Goal: Task Accomplishment & Management: Complete application form

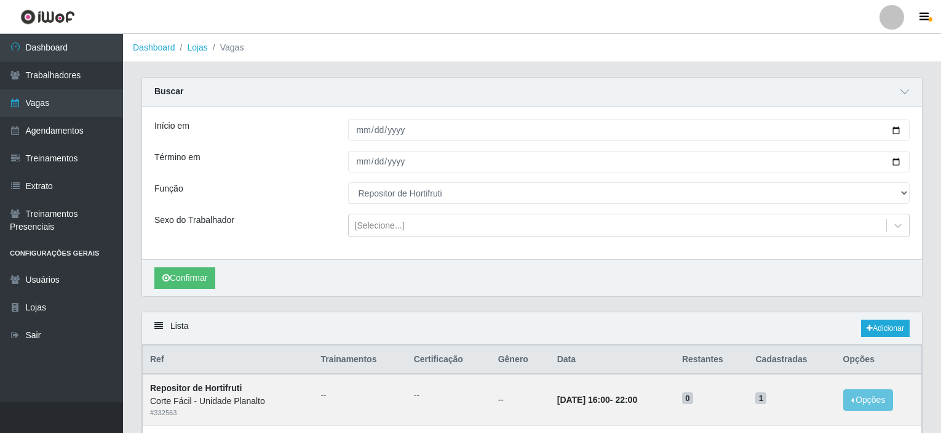
select select "107"
click at [76, 99] on link "Vagas" at bounding box center [61, 103] width 123 height 28
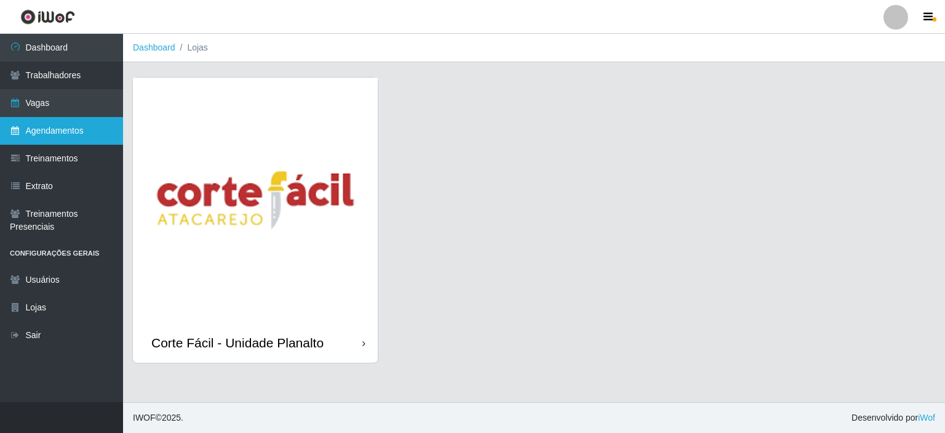
click at [75, 136] on link "Agendamentos" at bounding box center [61, 131] width 123 height 28
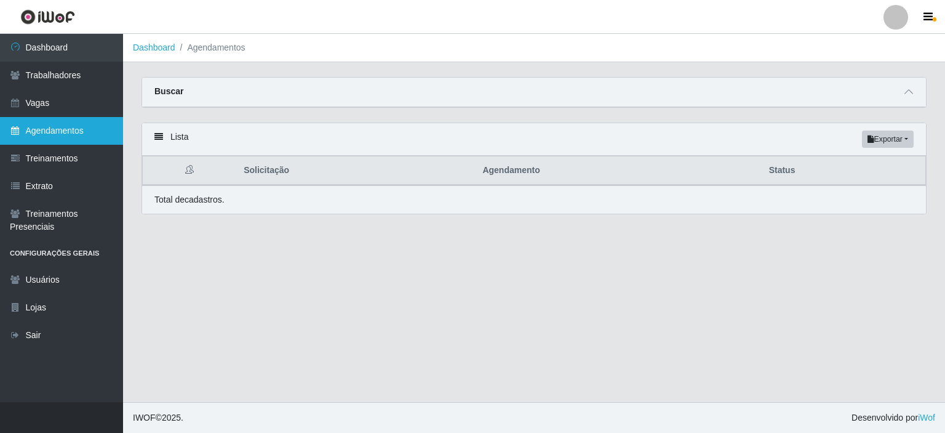
click at [70, 135] on link "Agendamentos" at bounding box center [61, 131] width 123 height 28
click at [916, 91] on div "Buscar" at bounding box center [534, 93] width 784 height 30
click at [903, 93] on span at bounding box center [908, 92] width 15 height 14
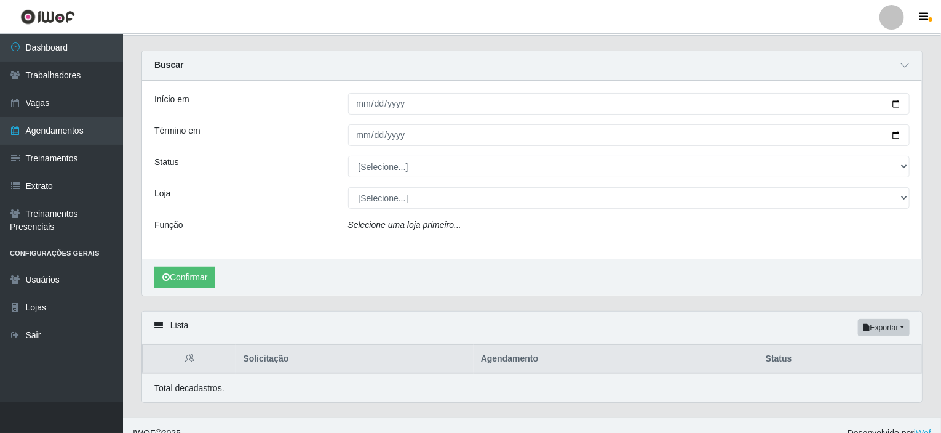
scroll to position [40, 0]
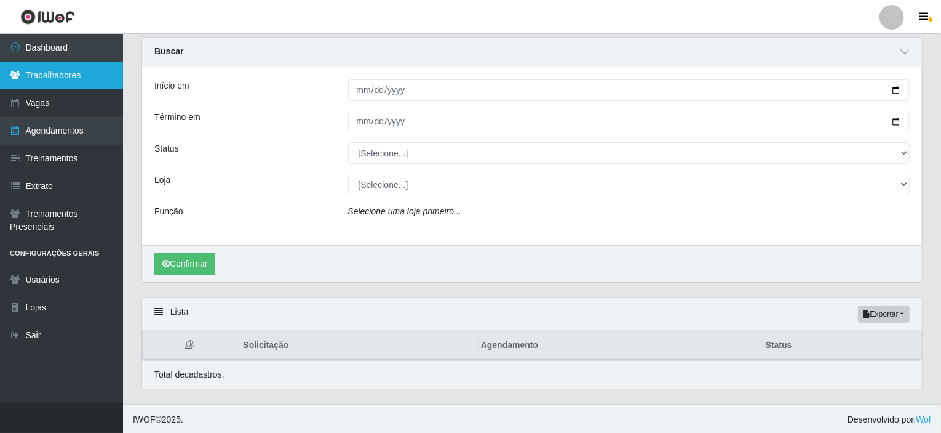
click at [63, 75] on link "Trabalhadores" at bounding box center [61, 76] width 123 height 28
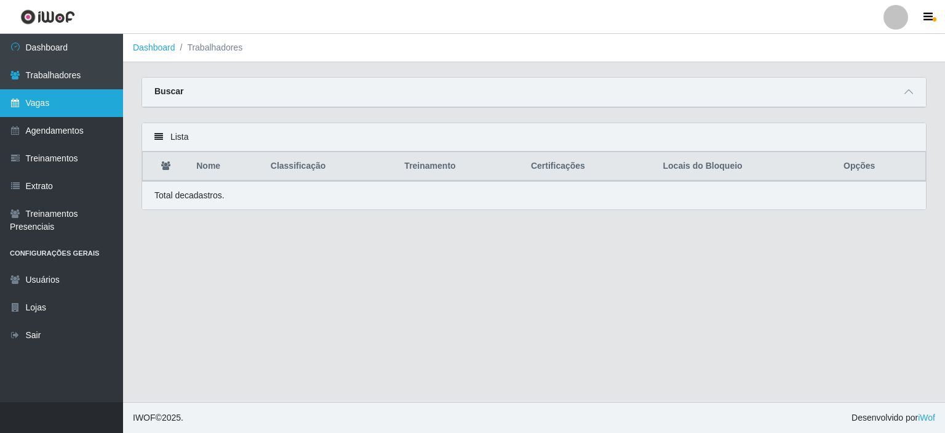
click at [74, 110] on link "Vagas" at bounding box center [61, 103] width 123 height 28
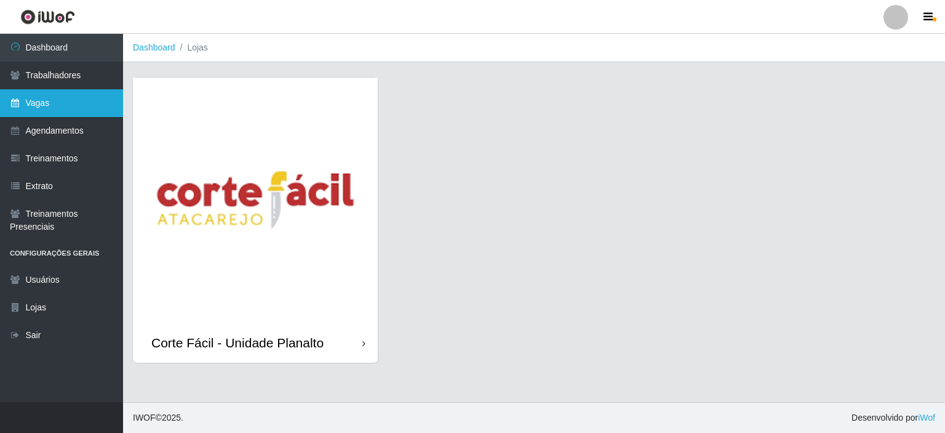
click at [48, 99] on link "Vagas" at bounding box center [61, 103] width 123 height 28
click at [310, 161] on img at bounding box center [255, 200] width 245 height 245
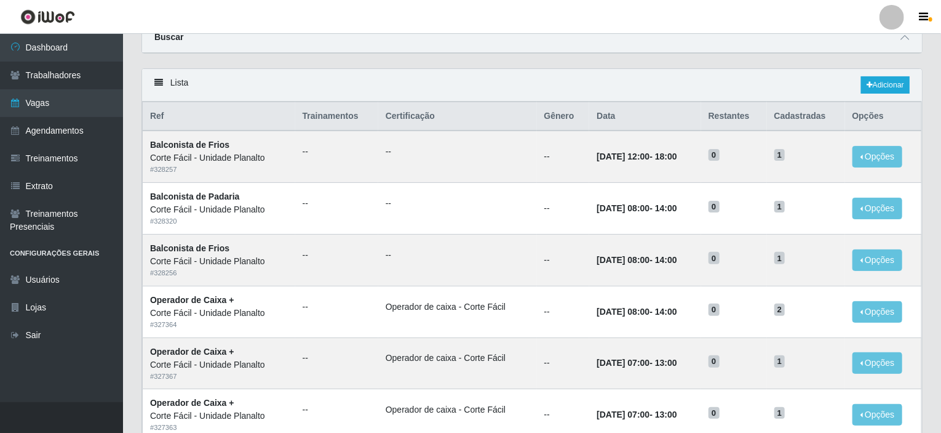
scroll to position [123, 0]
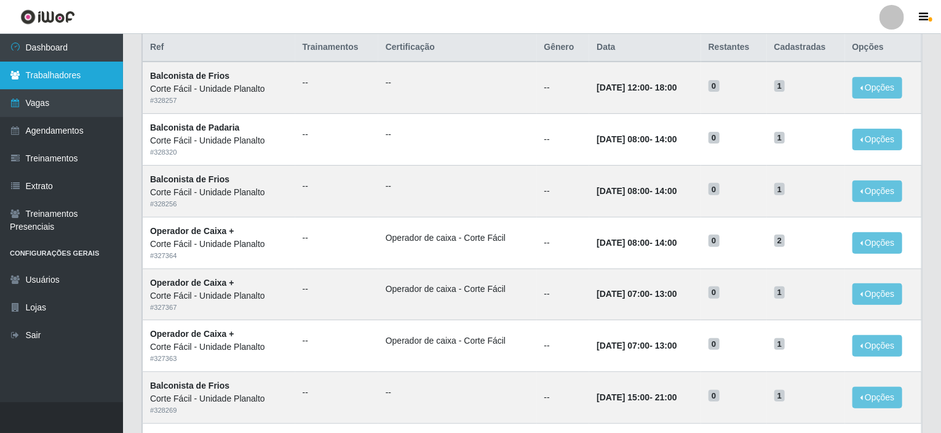
click at [78, 73] on link "Trabalhadores" at bounding box center [61, 76] width 123 height 28
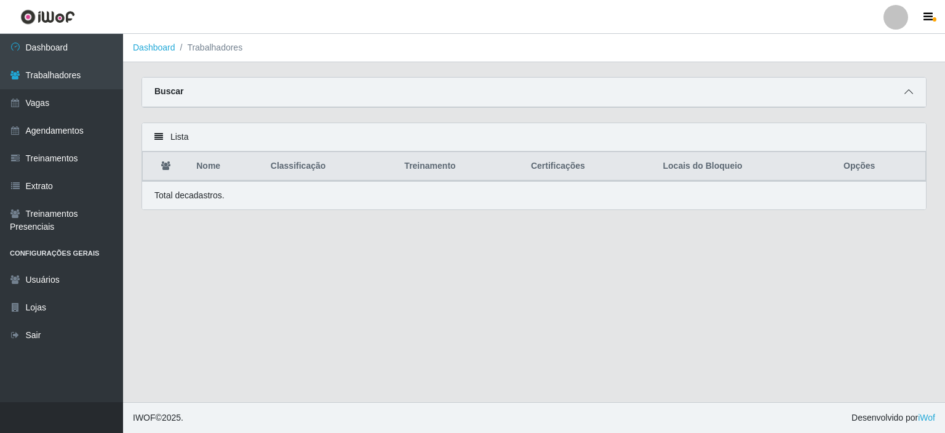
click at [908, 93] on icon at bounding box center [908, 91] width 9 height 9
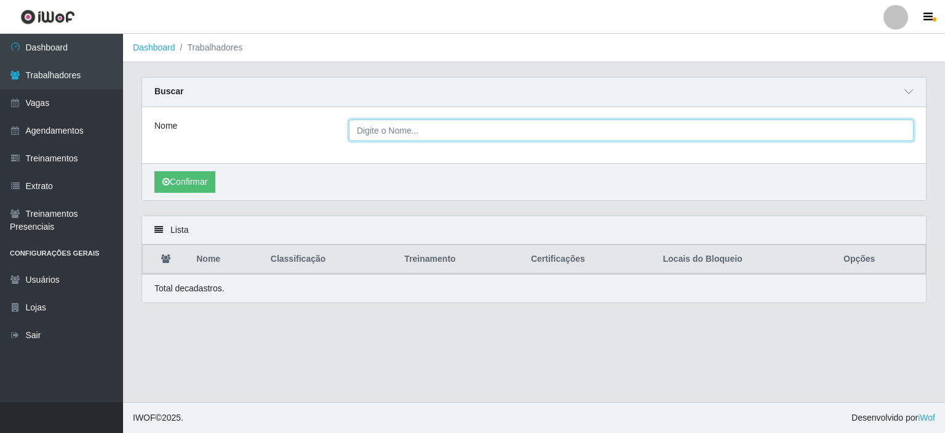
click at [435, 134] on input "Nome" at bounding box center [631, 130] width 565 height 22
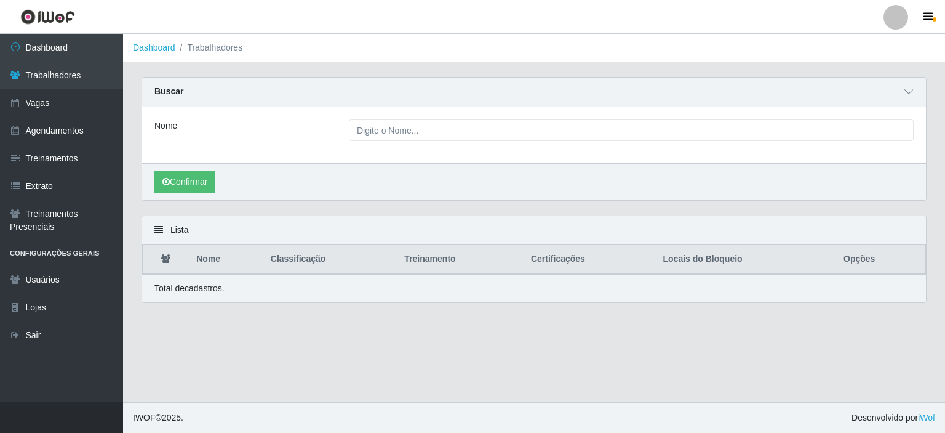
click at [242, 110] on div "Nome" at bounding box center [534, 135] width 784 height 56
click at [42, 105] on link "Vagas" at bounding box center [61, 103] width 123 height 28
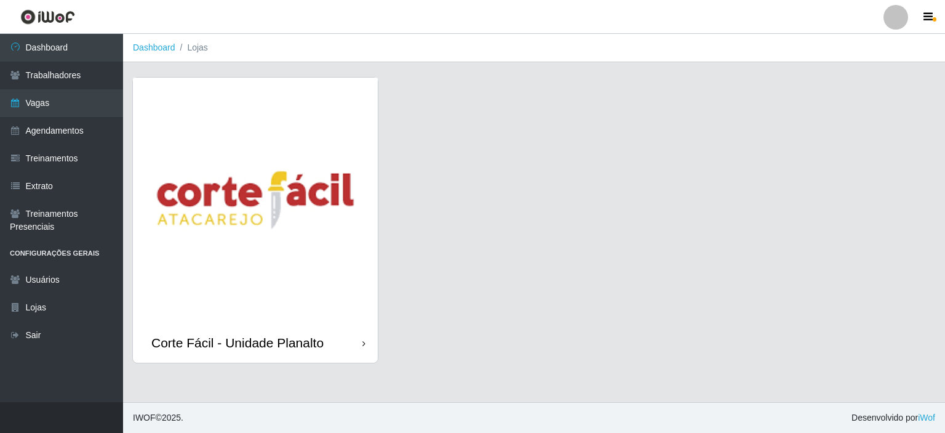
click at [246, 160] on img at bounding box center [255, 200] width 245 height 245
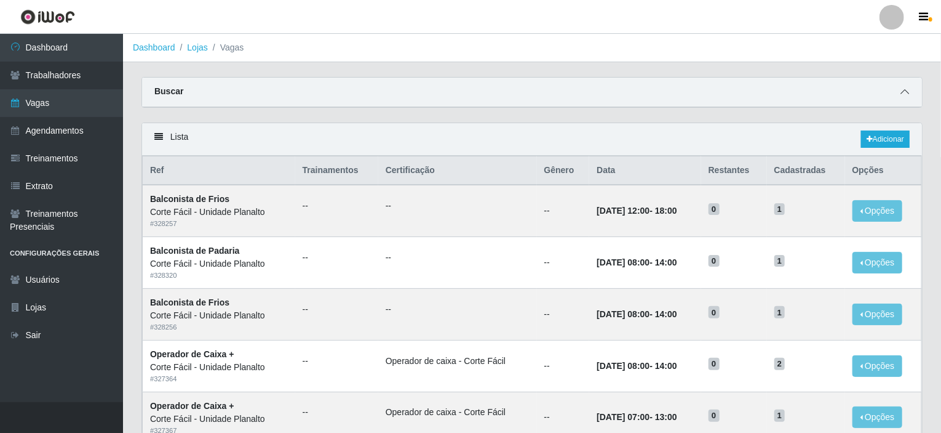
click at [908, 91] on icon at bounding box center [905, 91] width 9 height 9
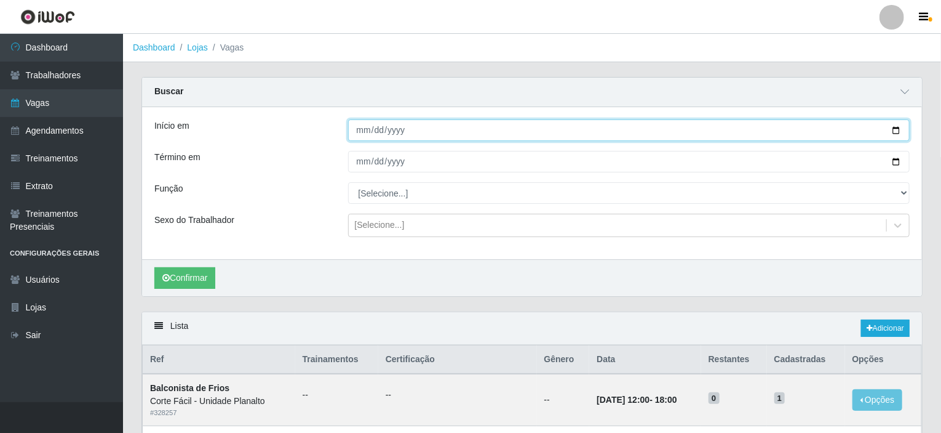
drag, startPoint x: 900, startPoint y: 130, endPoint x: 892, endPoint y: 130, distance: 7.4
click at [900, 130] on input "Início em" at bounding box center [629, 130] width 562 height 22
click at [900, 130] on input "2025-08-26" at bounding box center [629, 130] width 562 height 22
type input "2025-08-27"
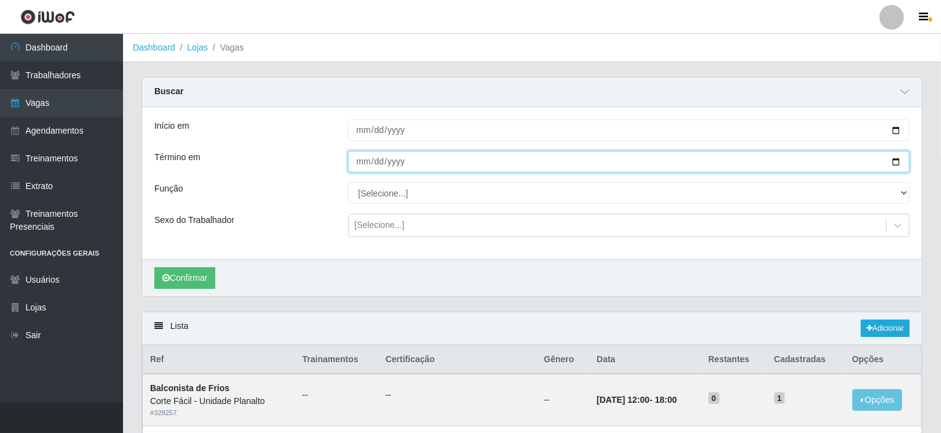
click at [891, 163] on input "Término em" at bounding box center [629, 162] width 562 height 22
type input "2025-08-27"
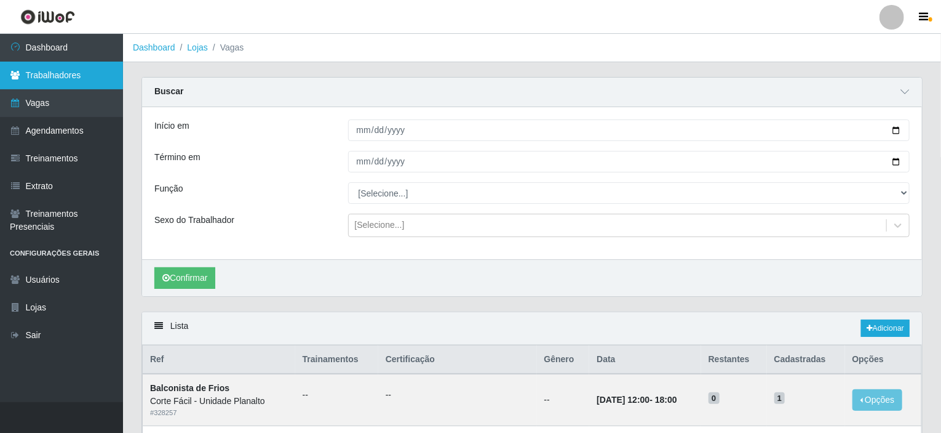
click at [65, 71] on link "Trabalhadores" at bounding box center [61, 76] width 123 height 28
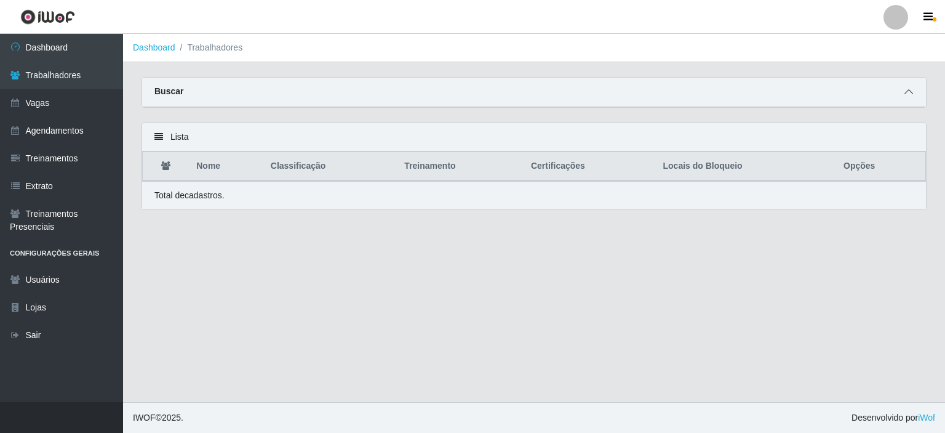
click at [909, 91] on icon at bounding box center [908, 91] width 9 height 9
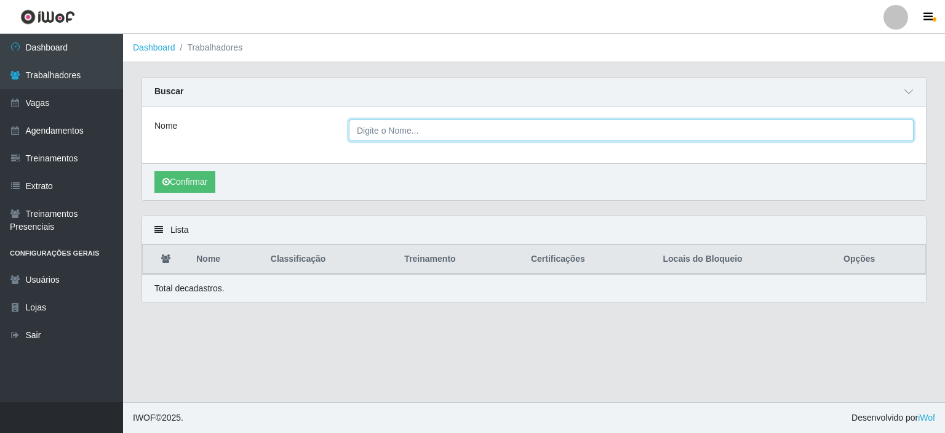
click at [405, 128] on input "Nome" at bounding box center [631, 130] width 565 height 22
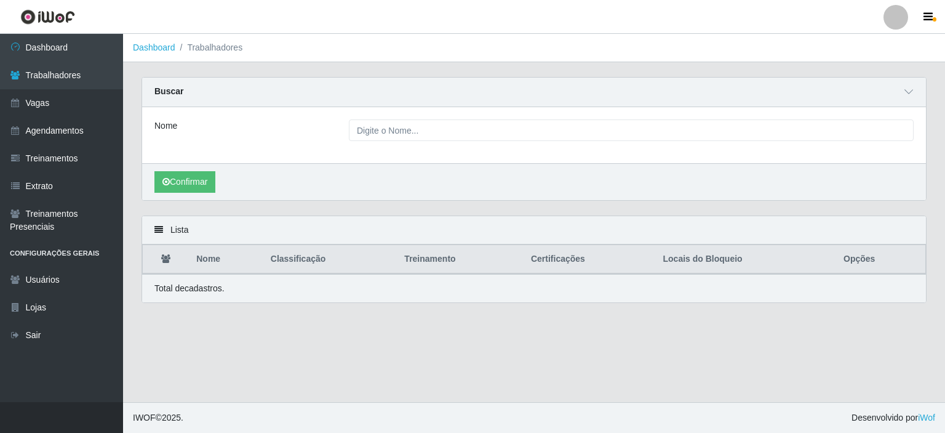
click at [249, 99] on div "Buscar" at bounding box center [534, 93] width 784 height 30
click at [62, 125] on link "Agendamentos" at bounding box center [61, 131] width 123 height 28
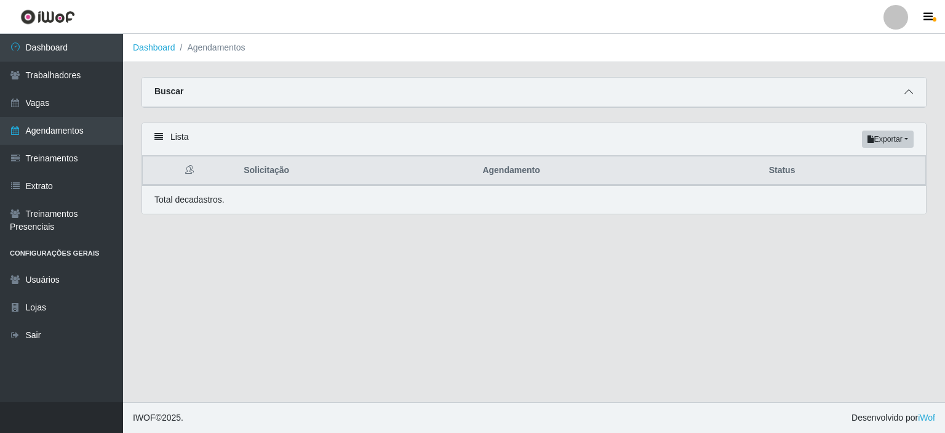
click at [908, 92] on icon at bounding box center [908, 91] width 9 height 9
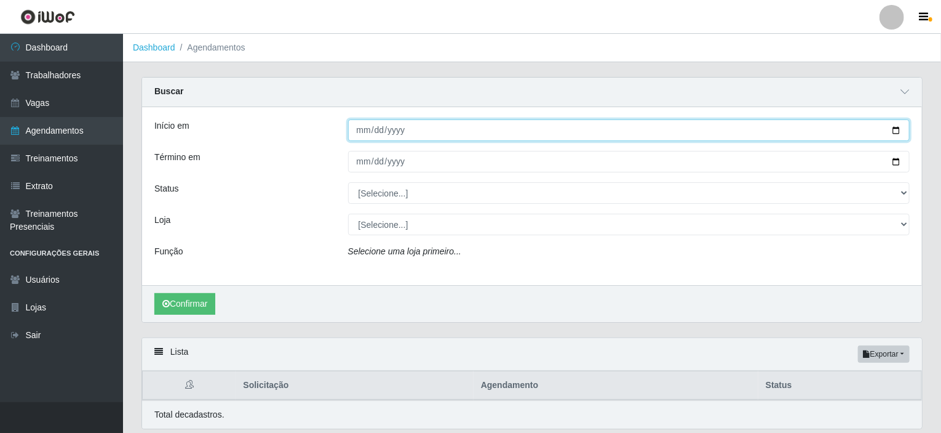
click at [895, 128] on input "Início em" at bounding box center [629, 130] width 562 height 22
type input "2025-08-27"
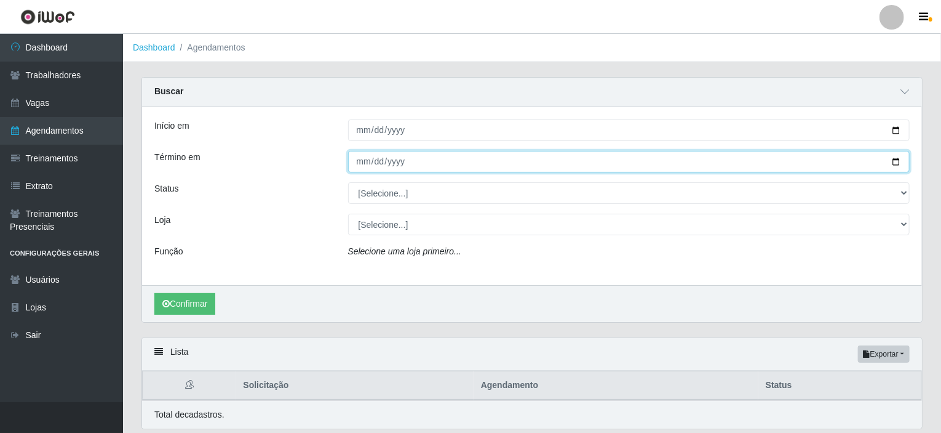
click at [894, 159] on input "Término em" at bounding box center [629, 162] width 562 height 22
type input "2025-08-27"
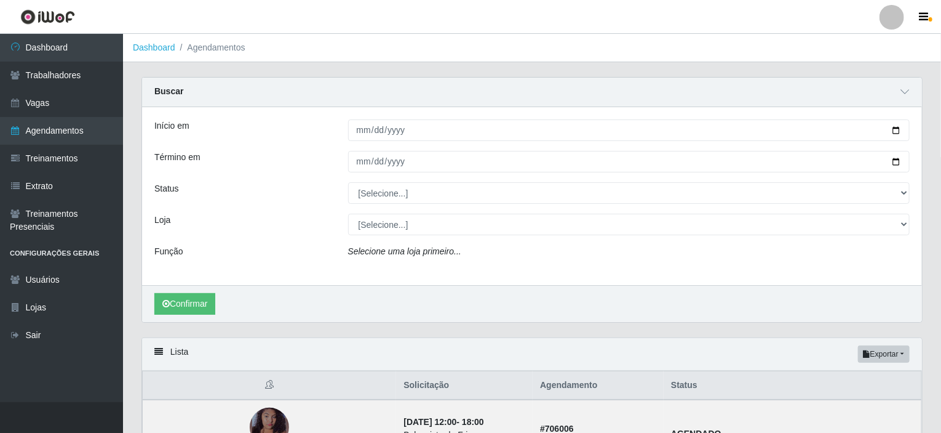
click at [477, 253] on div "Selecione uma loja primeiro..." at bounding box center [629, 254] width 581 height 18
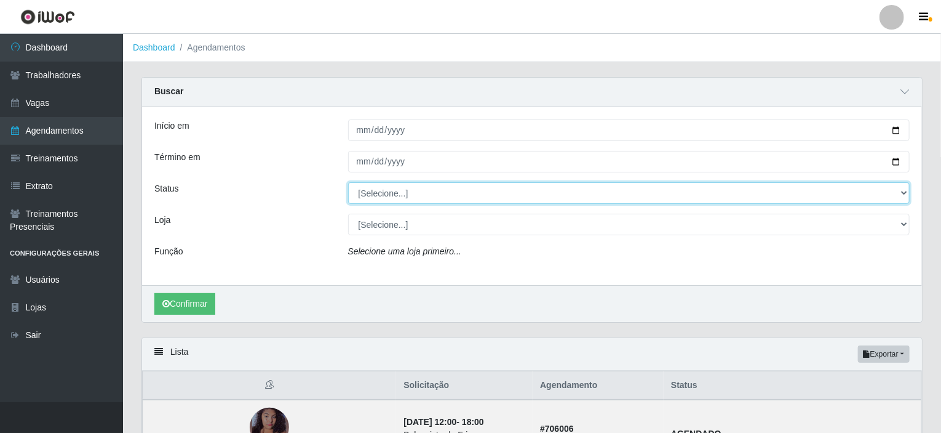
click at [903, 191] on select "[Selecione...] AGENDADO AGUARDANDO LIBERAR EM ANDAMENTO EM REVISÃO FINALIZADO C…" at bounding box center [629, 193] width 562 height 22
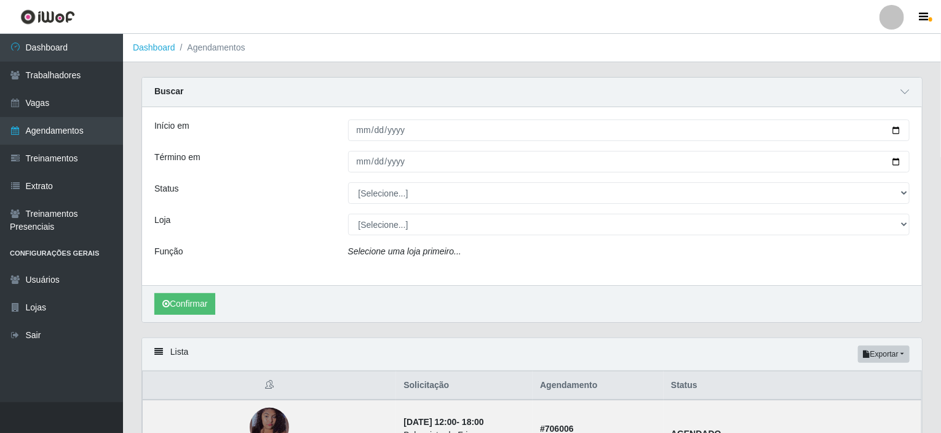
drag, startPoint x: 313, startPoint y: 200, endPoint x: 326, endPoint y: 206, distance: 14.3
click at [313, 200] on div "Status" at bounding box center [242, 193] width 194 height 22
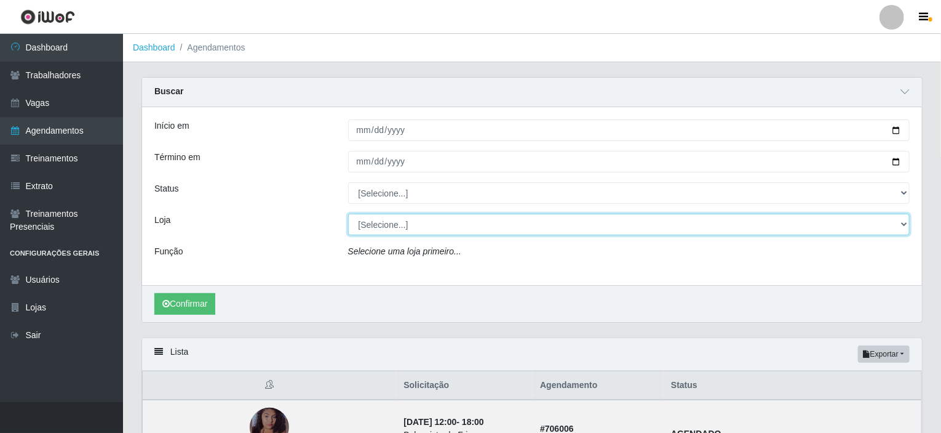
click at [901, 226] on select "[Selecione...] Corte Fácil - Unidade Planalto" at bounding box center [629, 224] width 562 height 22
select select "202"
click at [348, 213] on select "[Selecione...] Corte Fácil - Unidade Planalto" at bounding box center [629, 224] width 562 height 22
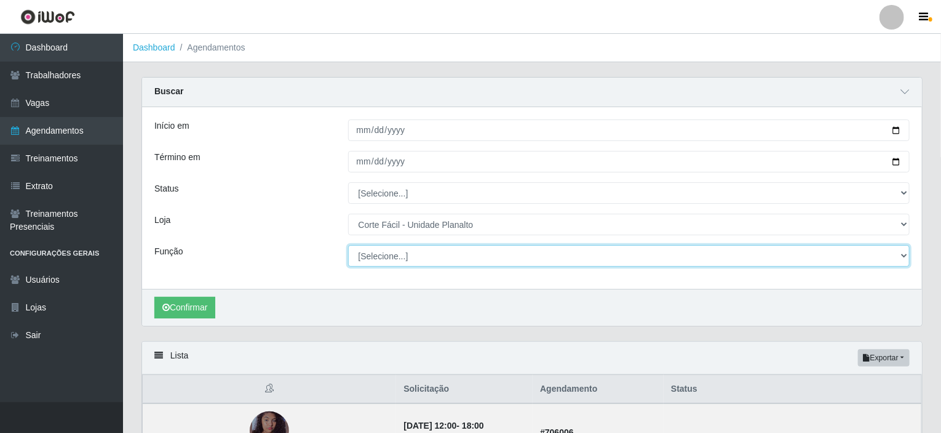
click at [408, 259] on select "[Selecione...] ASG ASG + ASG ++ Auxiliar de Estacionamento Auxiliar de Estacion…" at bounding box center [629, 256] width 562 height 22
select select "107"
click at [348, 245] on select "[Selecione...] ASG ASG + ASG ++ Auxiliar de Estacionamento Auxiliar de Estacion…" at bounding box center [629, 256] width 562 height 22
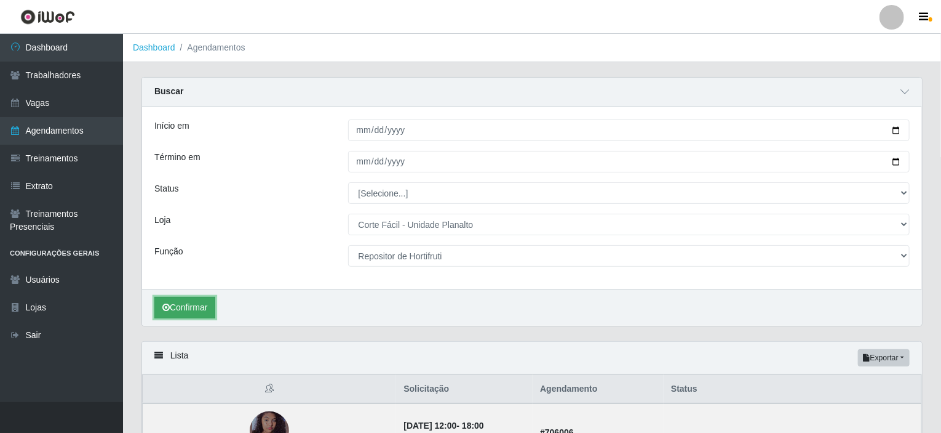
click at [201, 307] on button "Confirmar" at bounding box center [184, 308] width 61 height 22
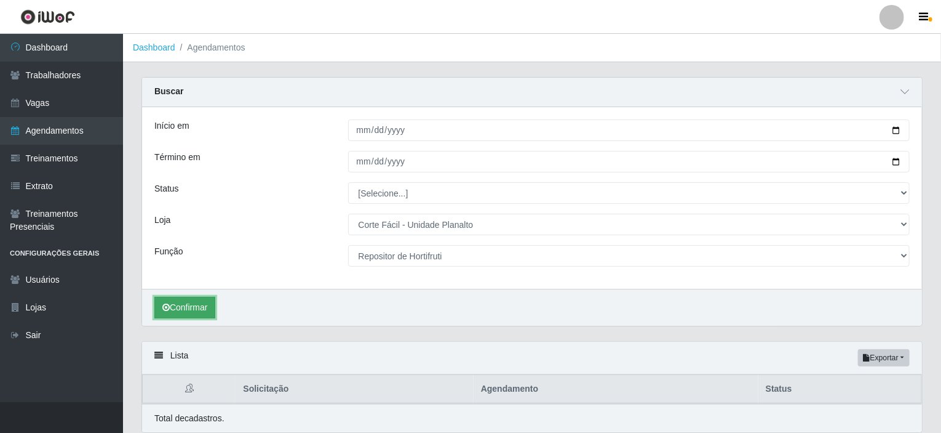
click at [196, 305] on button "Confirmar" at bounding box center [184, 308] width 61 height 22
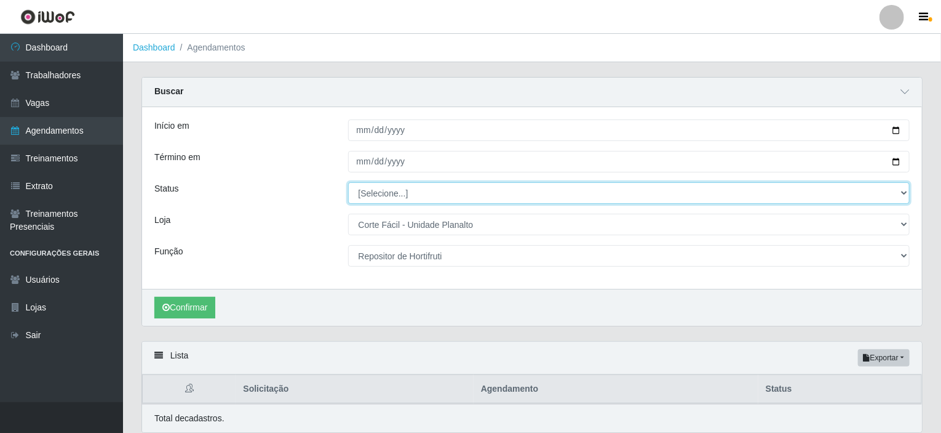
click at [401, 185] on select "[Selecione...] AGENDADO AGUARDANDO LIBERAR EM ANDAMENTO EM REVISÃO FINALIZADO C…" at bounding box center [629, 193] width 562 height 22
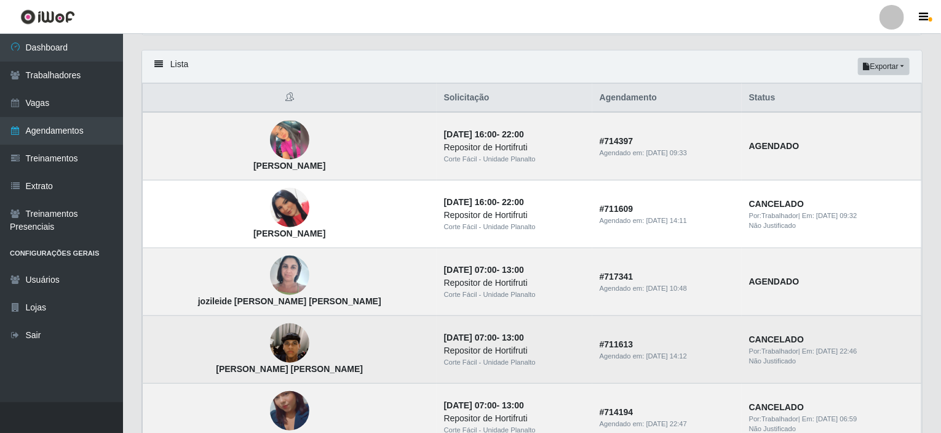
scroll to position [525, 0]
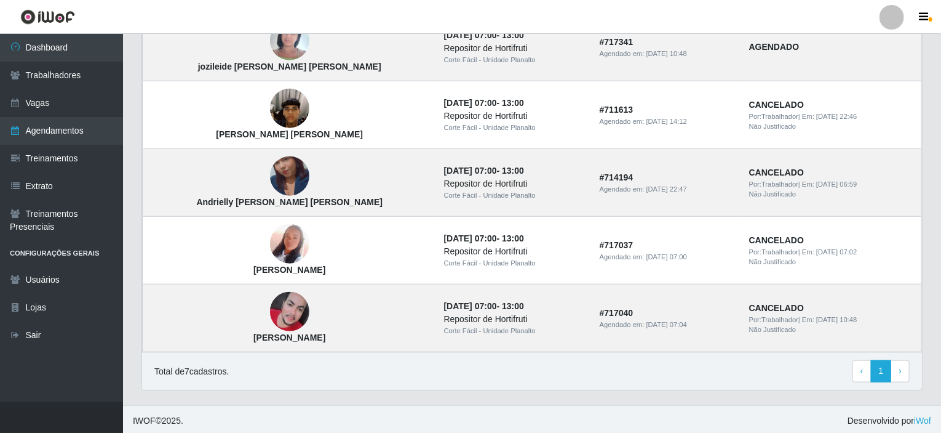
click at [911, 366] on div "Total de 7 cadastros. ‹ Previous 1 › Next" at bounding box center [532, 371] width 780 height 38
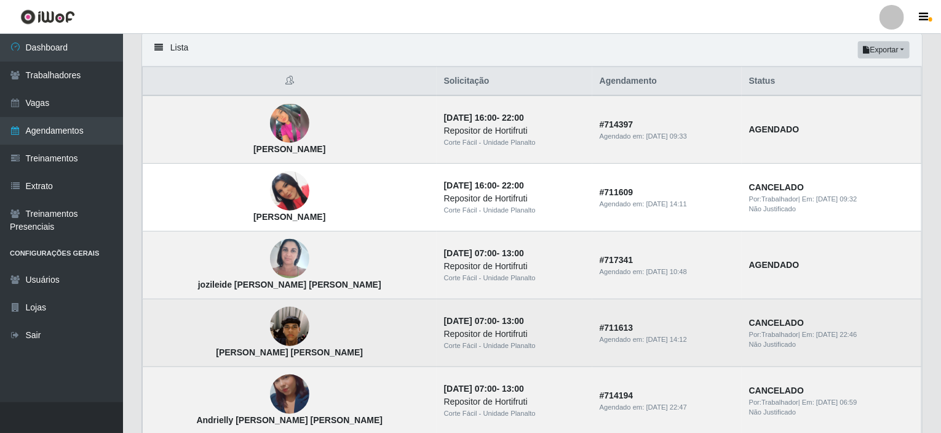
scroll to position [279, 0]
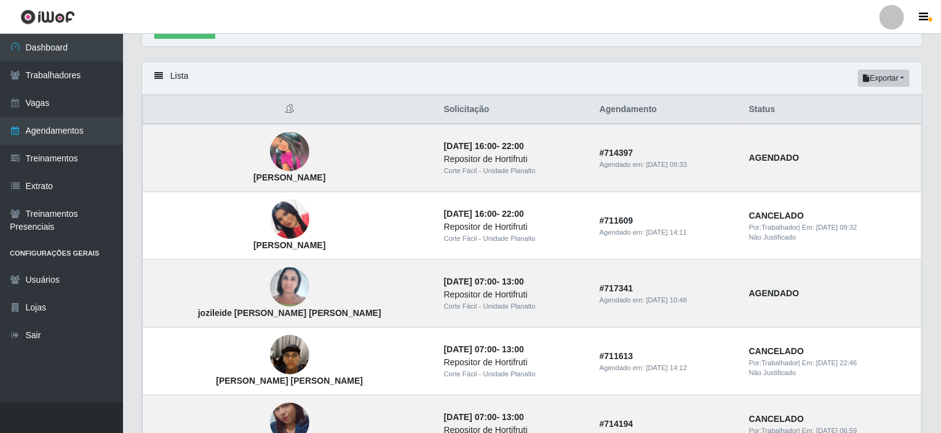
click at [571, 69] on div "Lista Exportar PDF Excel" at bounding box center [532, 78] width 780 height 33
click at [172, 108] on th at bounding box center [290, 109] width 294 height 29
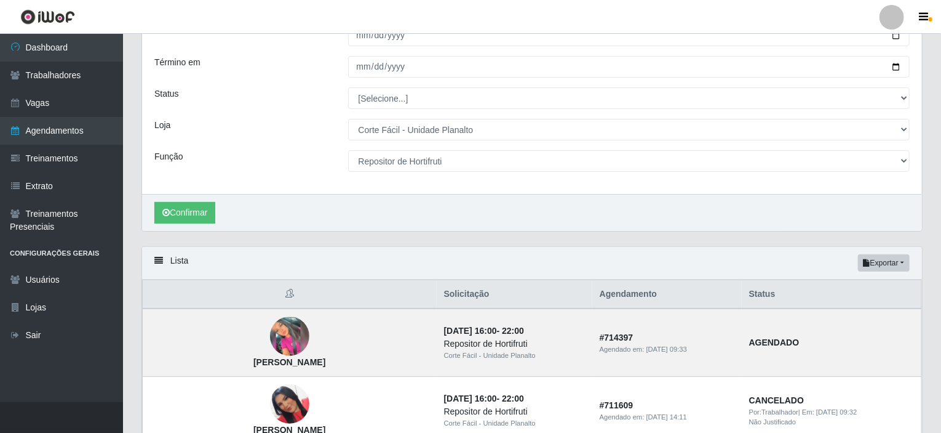
scroll to position [0, 0]
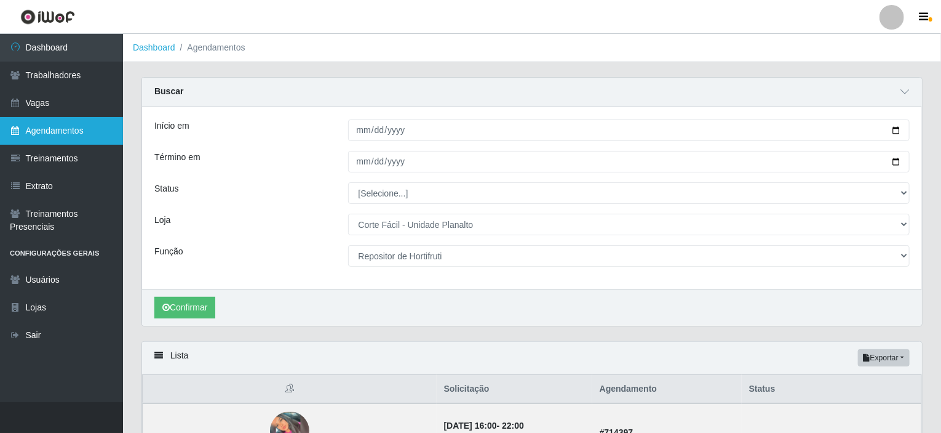
click at [82, 132] on link "Agendamentos" at bounding box center [61, 131] width 123 height 28
select select "[Selecione...]"
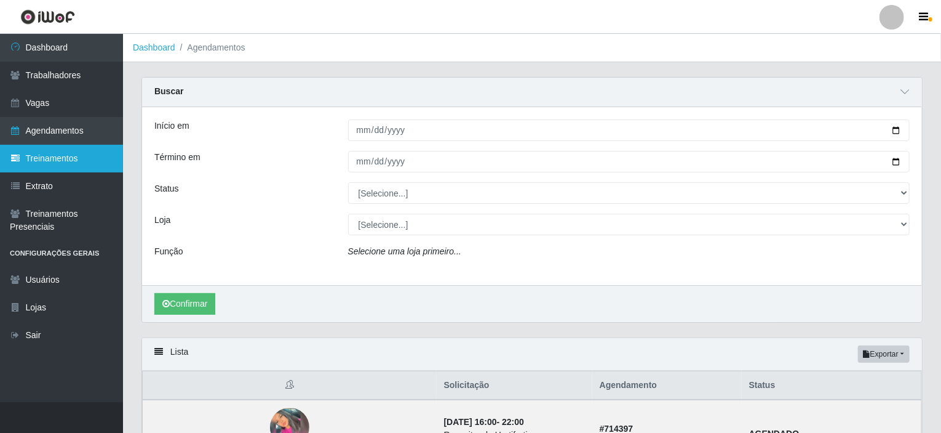
click at [76, 159] on link "Treinamentos" at bounding box center [61, 159] width 123 height 28
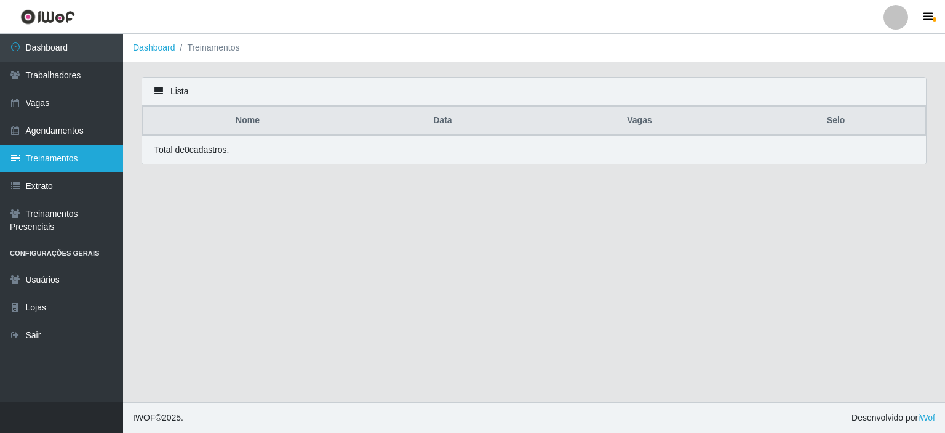
click at [63, 159] on link "Treinamentos" at bounding box center [61, 159] width 123 height 28
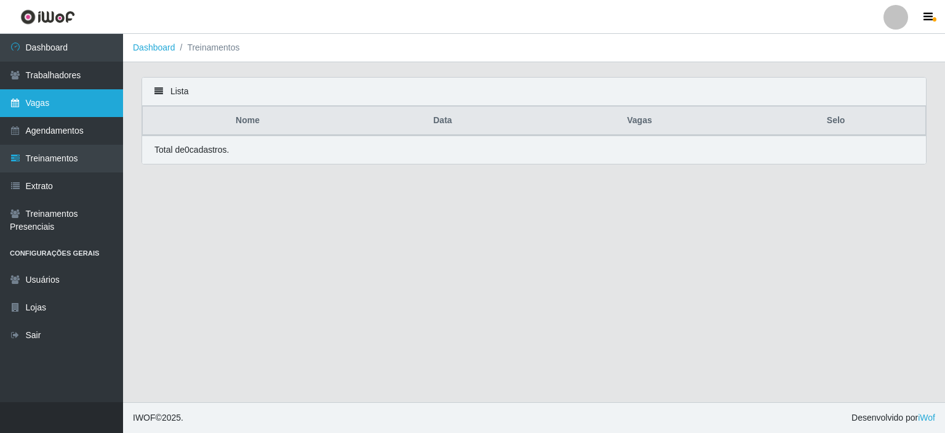
click at [61, 113] on link "Vagas" at bounding box center [61, 103] width 123 height 28
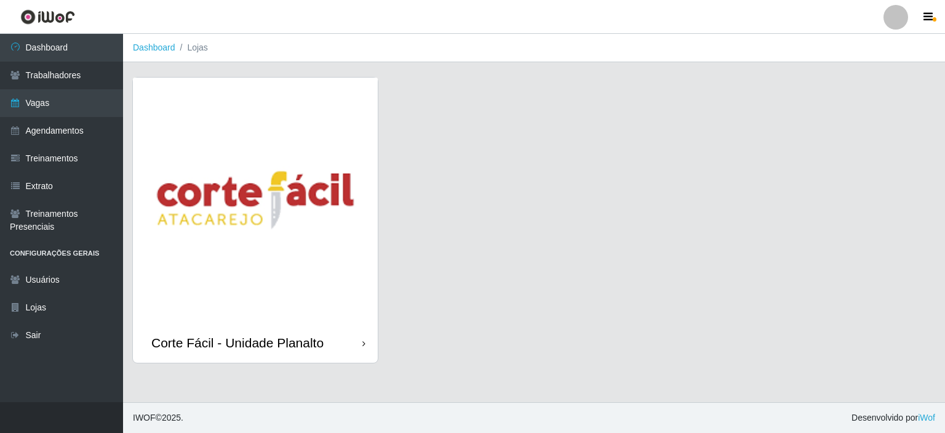
click at [250, 166] on img at bounding box center [255, 200] width 245 height 245
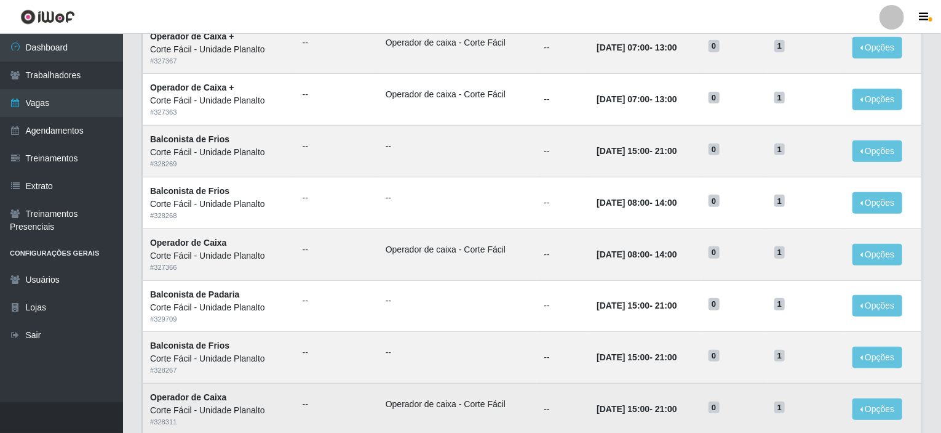
scroll to position [606, 0]
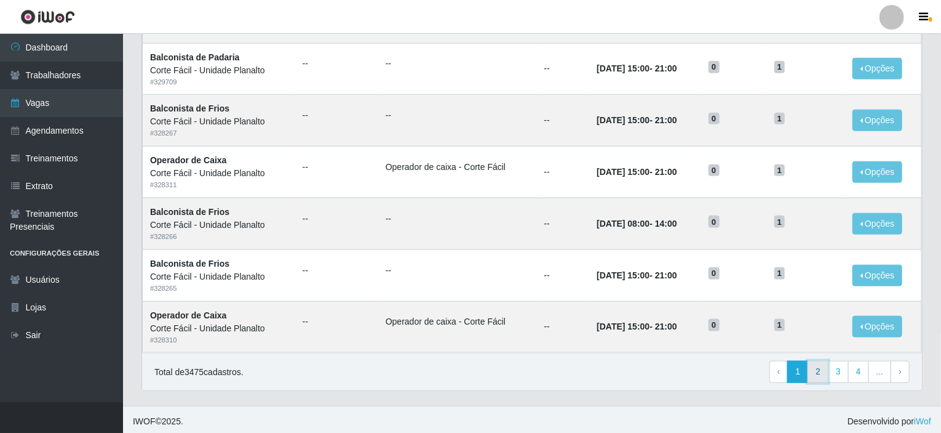
click at [829, 373] on link "2" at bounding box center [818, 372] width 21 height 22
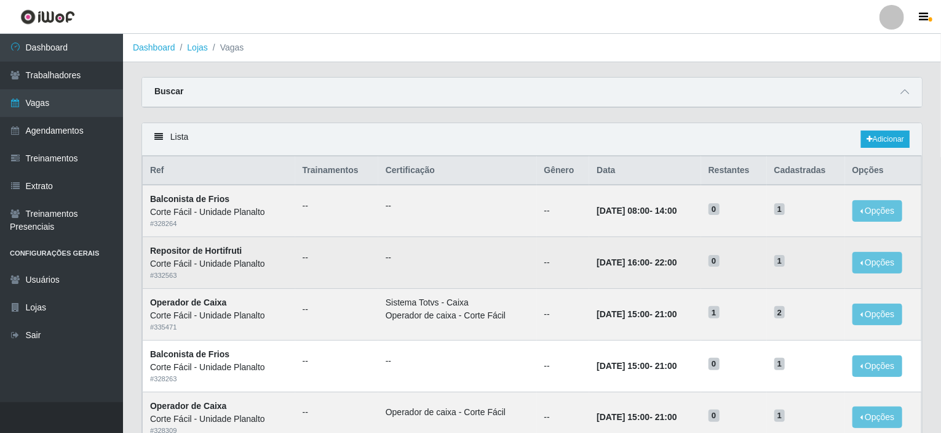
click at [537, 261] on td "--" at bounding box center [563, 263] width 53 height 52
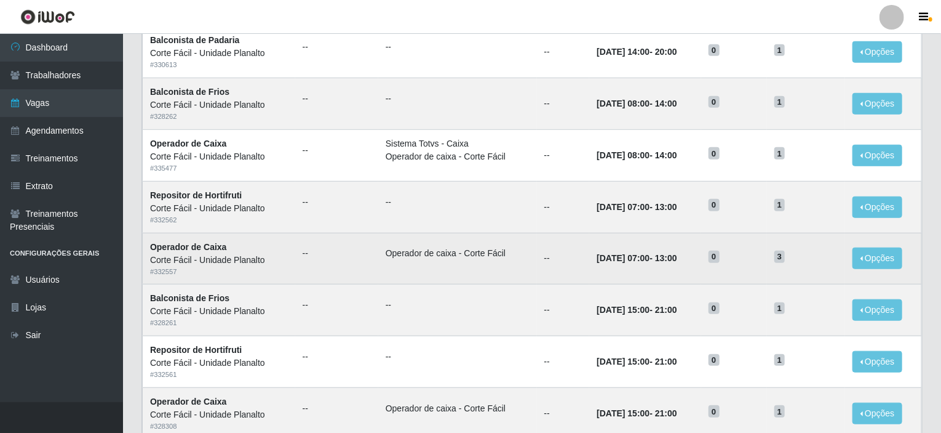
scroll to position [606, 0]
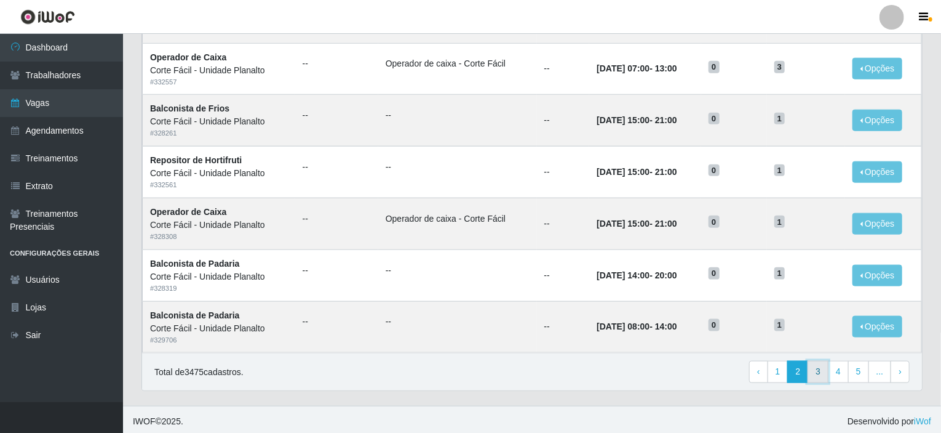
click at [824, 373] on link "3" at bounding box center [818, 372] width 21 height 22
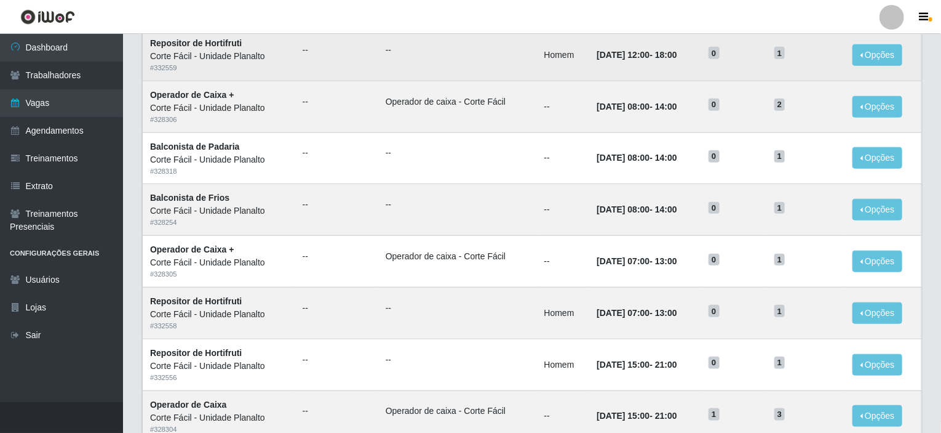
scroll to position [606, 0]
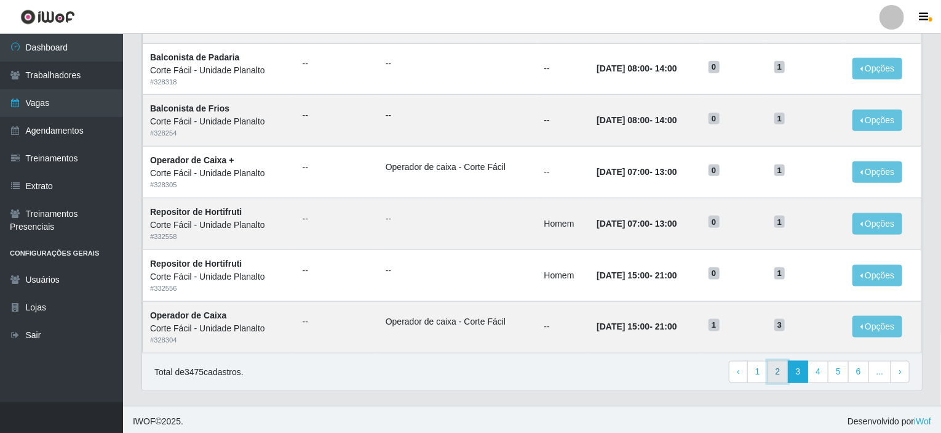
click at [783, 368] on link "2" at bounding box center [778, 372] width 21 height 22
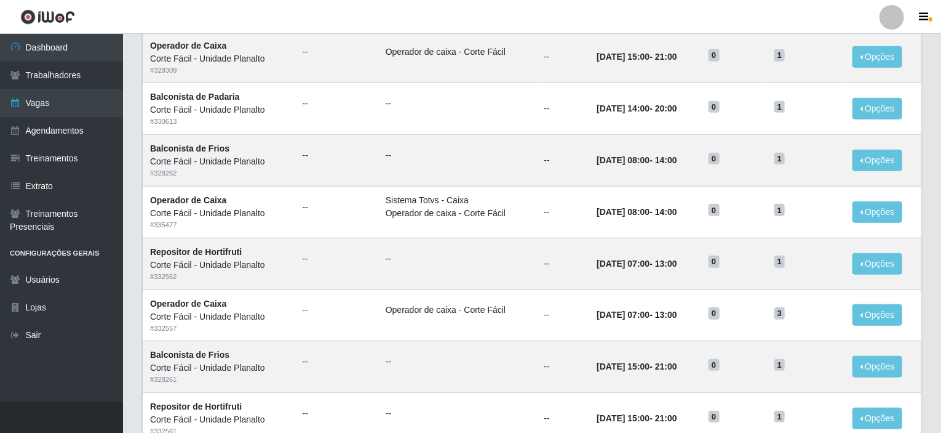
scroll to position [421, 0]
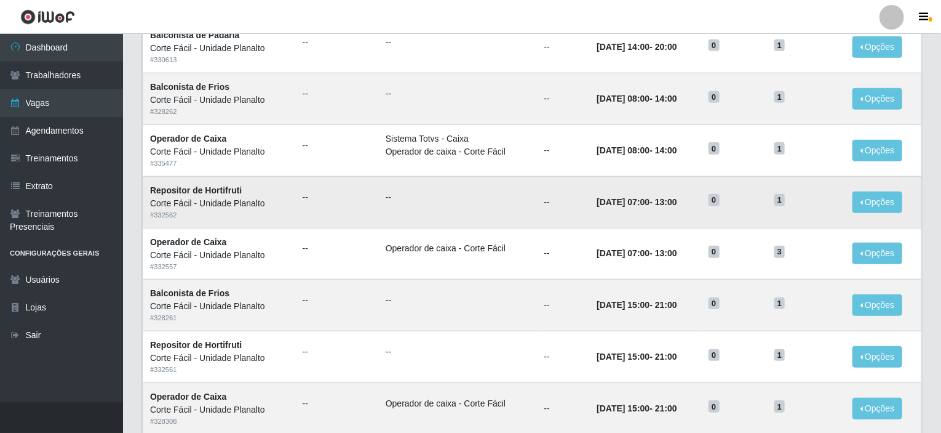
click at [485, 191] on ul "--" at bounding box center [458, 197] width 144 height 13
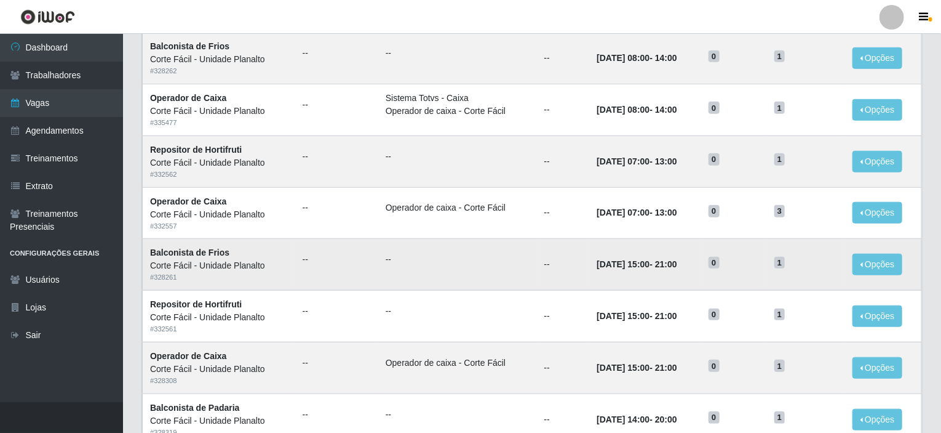
scroll to position [483, 0]
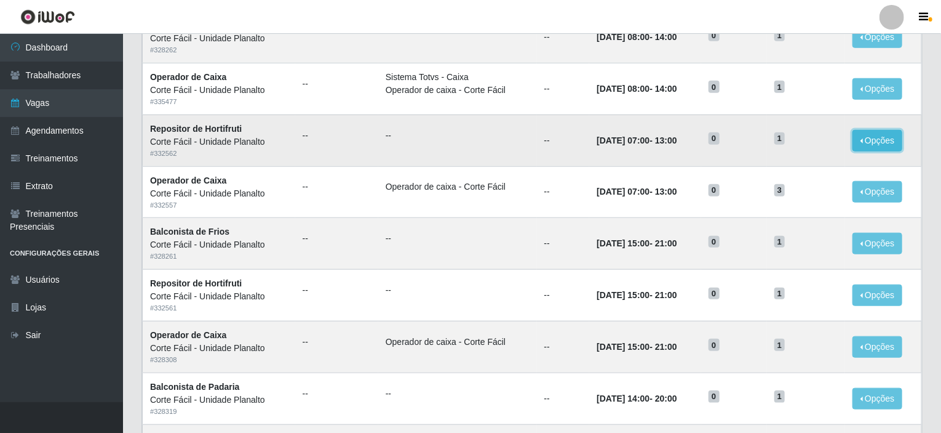
click at [871, 142] on button "Opções" at bounding box center [878, 141] width 50 height 22
click at [813, 140] on button "Editar" at bounding box center [802, 142] width 97 height 25
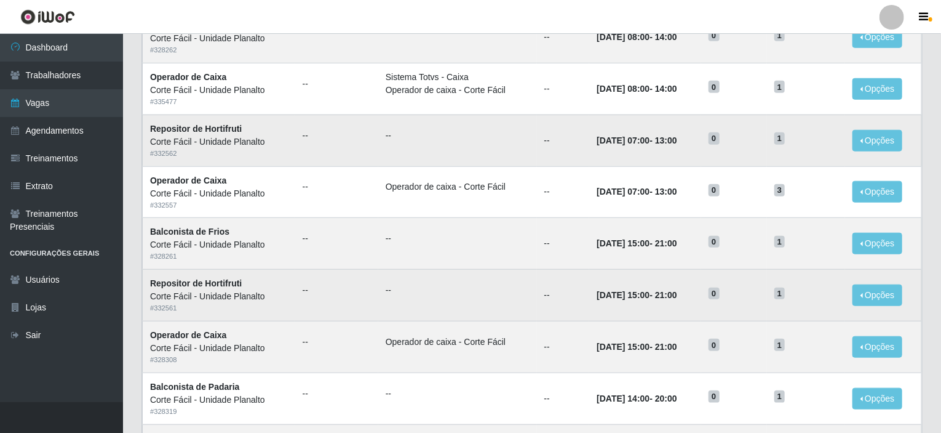
click at [537, 297] on td "--" at bounding box center [563, 295] width 53 height 52
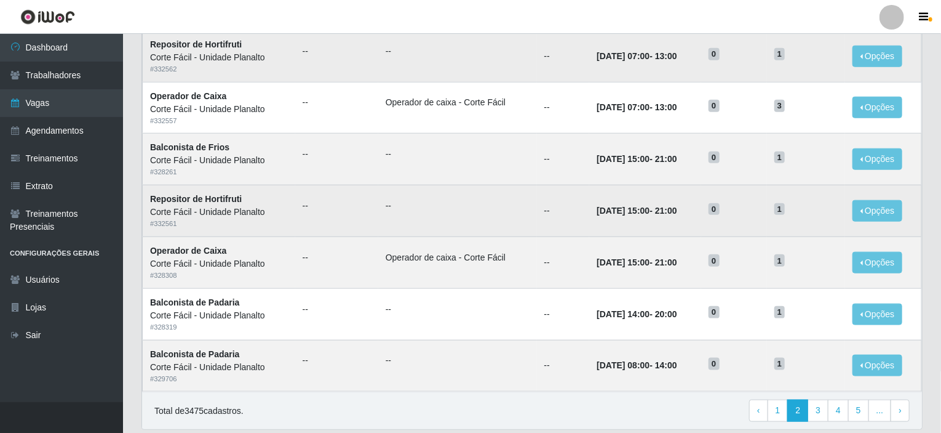
scroll to position [606, 0]
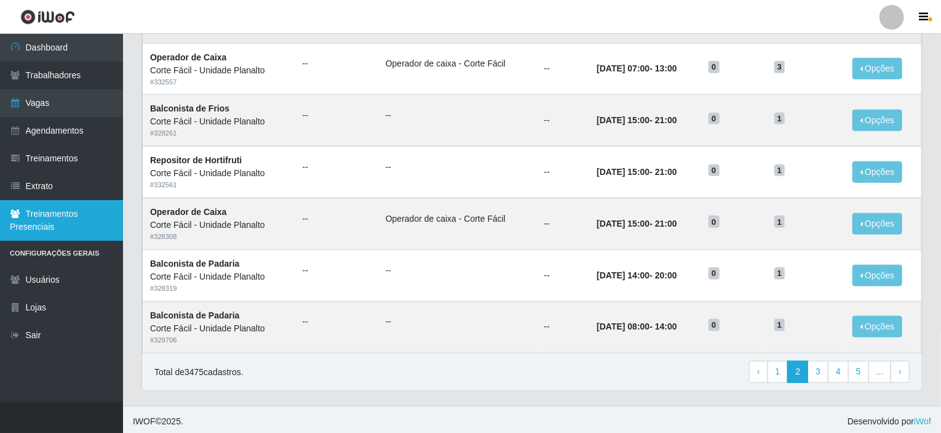
click at [55, 220] on link "Treinamentos Presenciais" at bounding box center [61, 220] width 123 height 41
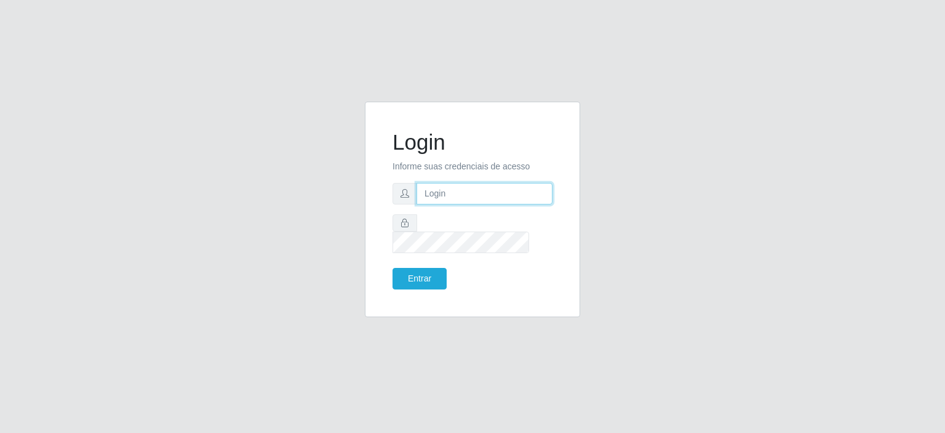
click at [497, 191] on input "text" at bounding box center [485, 194] width 136 height 22
type input "[EMAIL_ADDRESS][DOMAIN_NAME]"
click at [434, 268] on button "Entrar" at bounding box center [420, 279] width 54 height 22
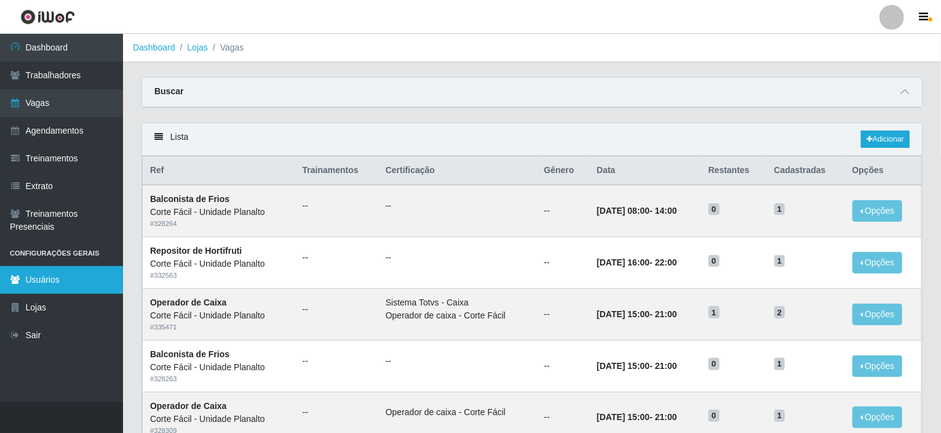
click at [33, 279] on link "Usuários" at bounding box center [61, 280] width 123 height 28
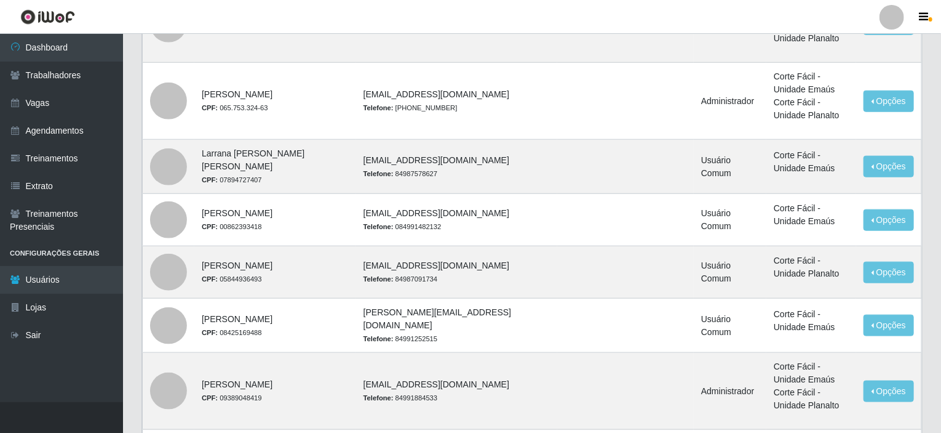
scroll to position [572, 0]
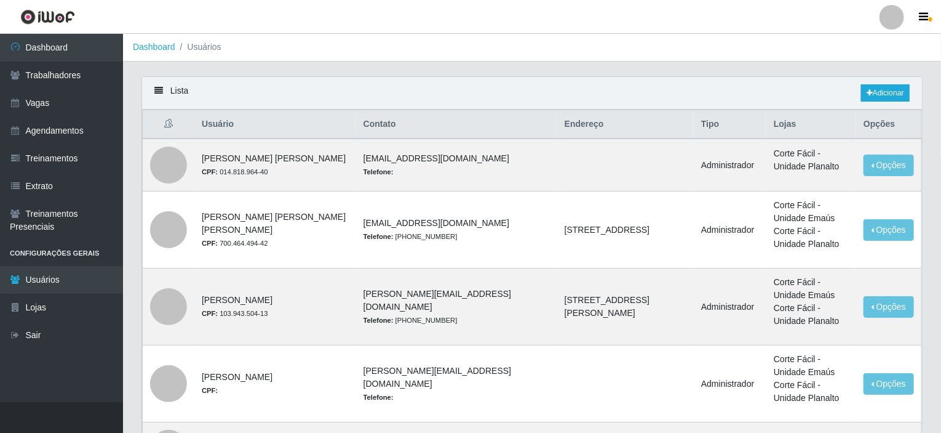
scroll to position [0, 0]
click at [54, 160] on link "Treinamentos" at bounding box center [61, 159] width 123 height 28
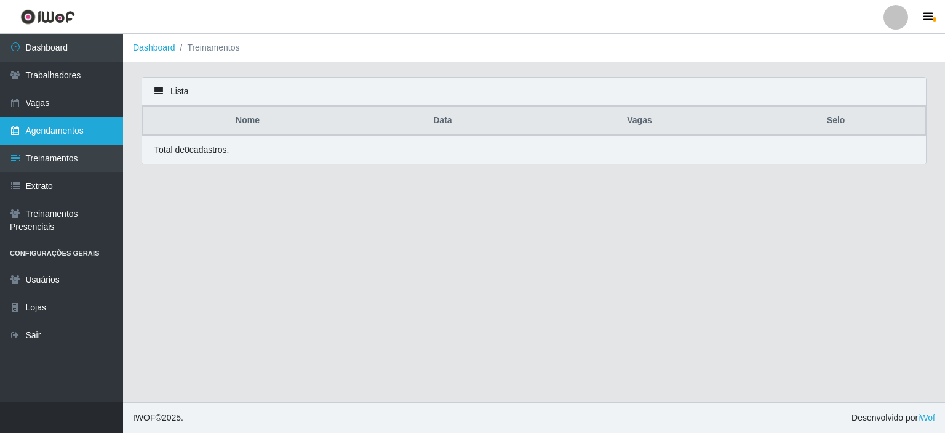
click at [70, 130] on link "Agendamentos" at bounding box center [61, 131] width 123 height 28
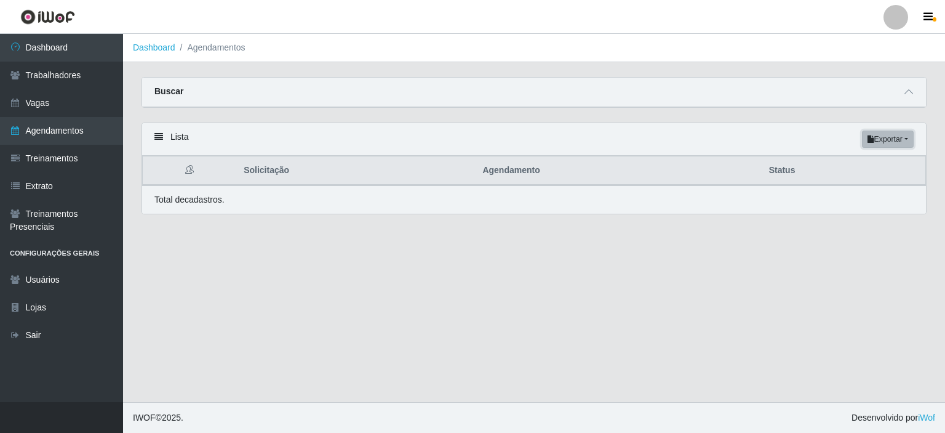
click at [896, 131] on button "Exportar" at bounding box center [888, 138] width 52 height 17
click at [669, 149] on div "Lista Exportar PDF Excel" at bounding box center [534, 139] width 784 height 33
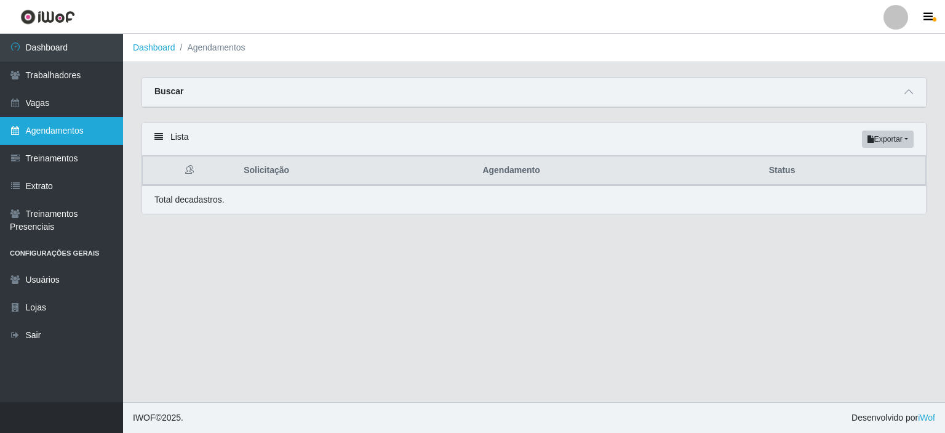
click at [62, 132] on link "Agendamentos" at bounding box center [61, 131] width 123 height 28
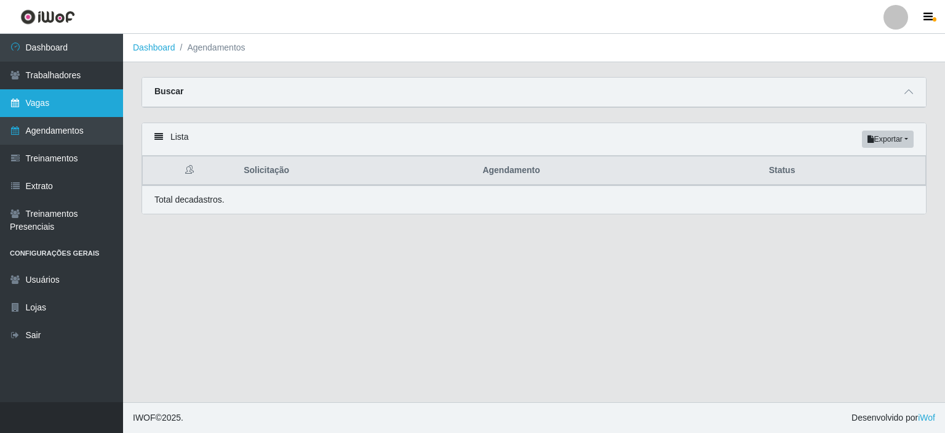
click at [25, 103] on link "Vagas" at bounding box center [61, 103] width 123 height 28
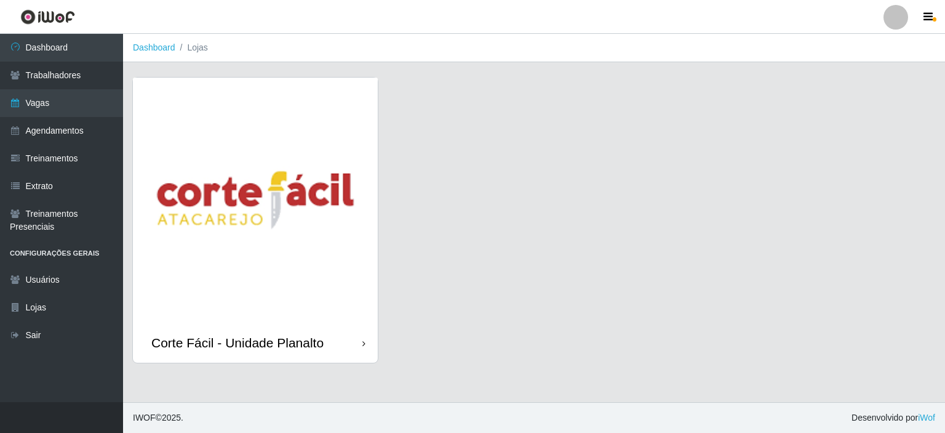
click at [166, 175] on img at bounding box center [255, 200] width 245 height 245
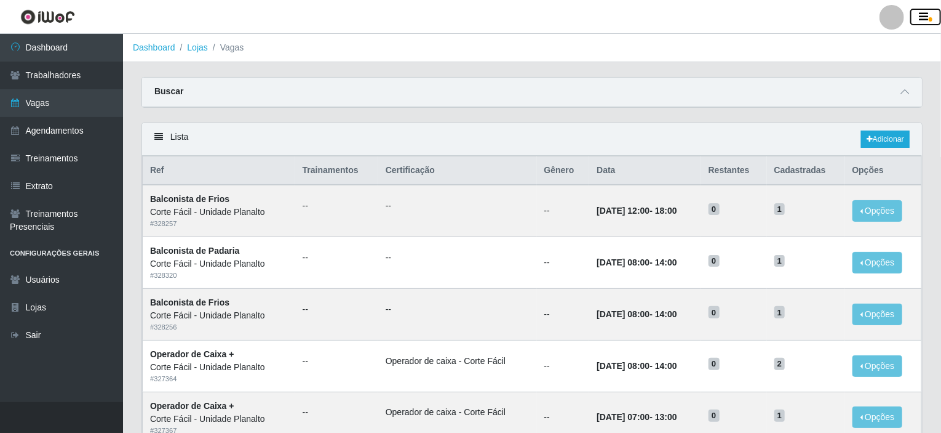
click at [928, 18] on icon "button" at bounding box center [924, 17] width 9 height 11
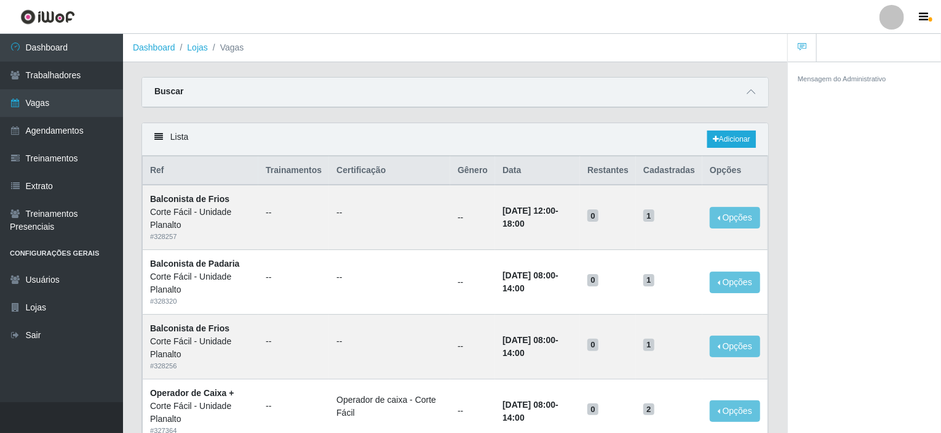
click at [720, 30] on header "Perfil Alterar Senha Sair" at bounding box center [470, 17] width 941 height 34
click at [634, 40] on ol "Dashboard Lojas Vagas" at bounding box center [455, 48] width 664 height 28
click at [546, 81] on div "Buscar" at bounding box center [455, 93] width 626 height 30
click at [469, 52] on ol "Dashboard Lojas Vagas" at bounding box center [455, 48] width 664 height 28
click at [534, 81] on div "Buscar" at bounding box center [455, 93] width 626 height 30
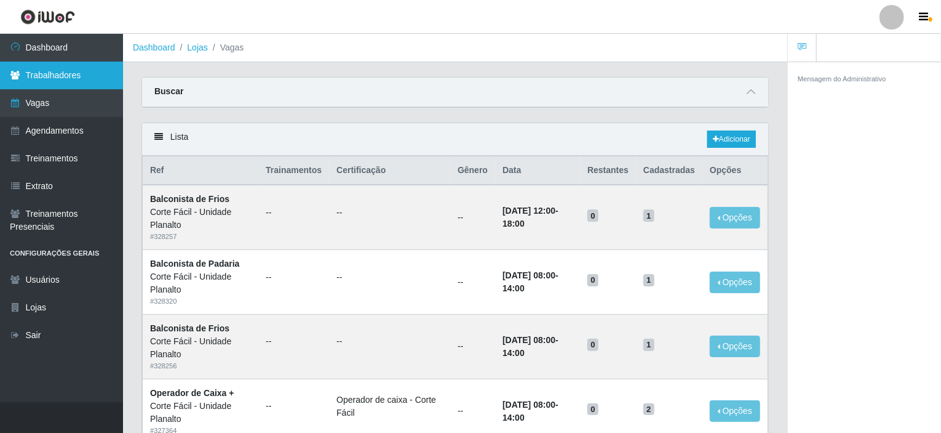
click at [63, 68] on link "Trabalhadores" at bounding box center [61, 76] width 123 height 28
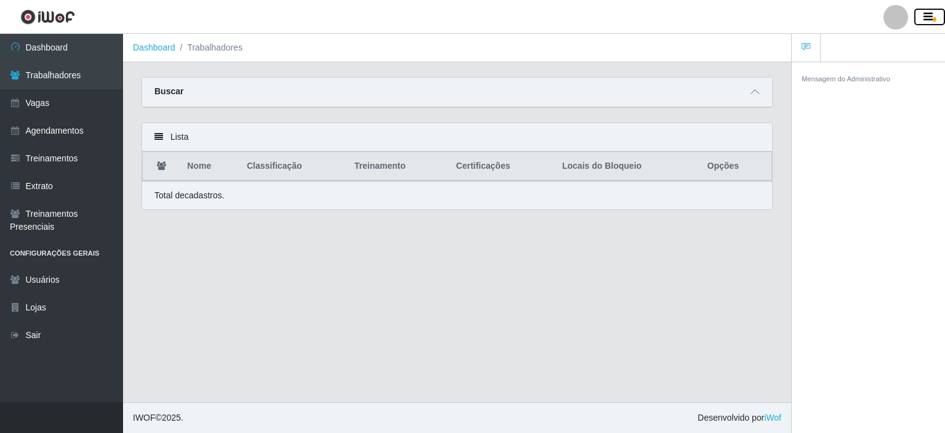
click at [935, 17] on button "button" at bounding box center [929, 17] width 31 height 17
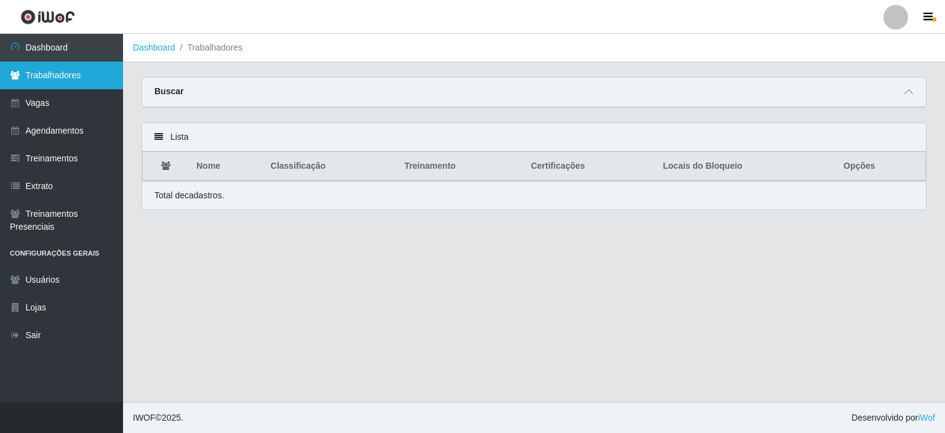
click at [30, 70] on link "Trabalhadores" at bounding box center [61, 76] width 123 height 28
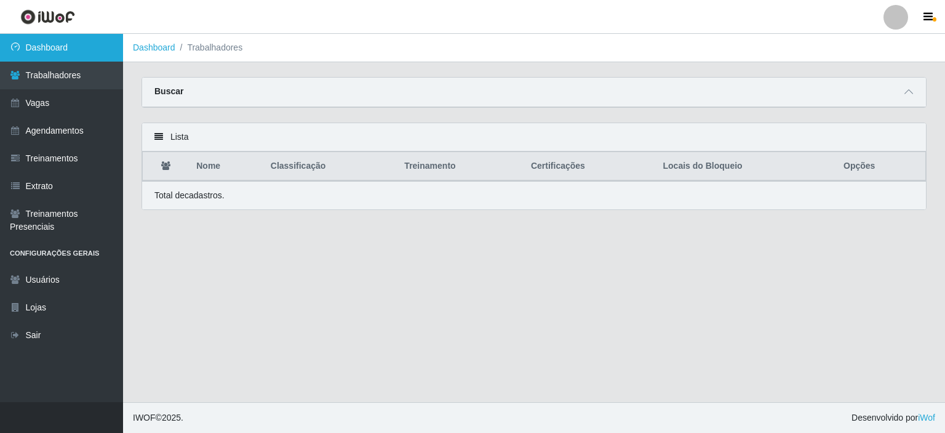
click at [44, 39] on link "Dashboard" at bounding box center [61, 48] width 123 height 28
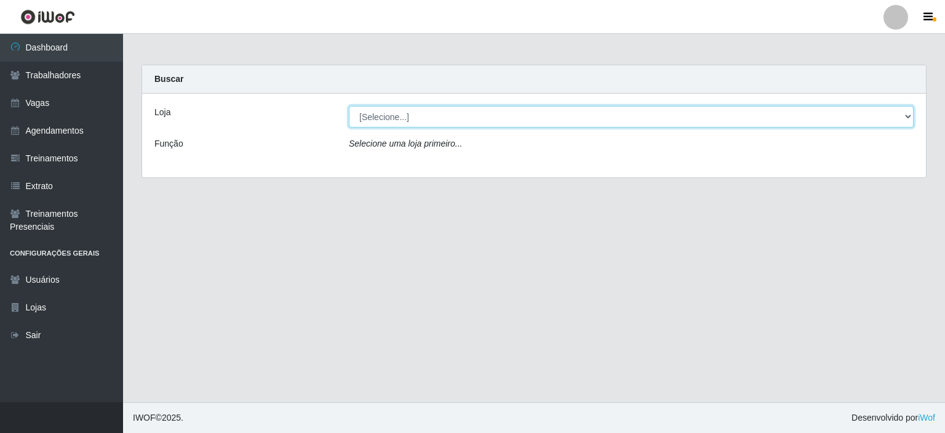
click at [904, 114] on select "[Selecione...] Corte Fácil - Unidade Planalto" at bounding box center [631, 117] width 565 height 22
select select "202"
click at [349, 106] on select "[Selecione...] Corte Fácil - Unidade Planalto" at bounding box center [631, 117] width 565 height 22
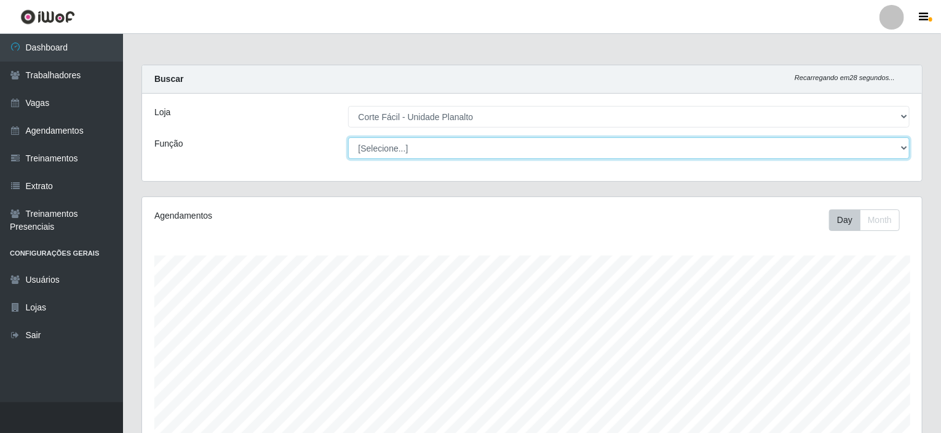
drag, startPoint x: 439, startPoint y: 126, endPoint x: 388, endPoint y: 148, distance: 56.5
click at [388, 148] on select "[Selecione...] ASG ASG + ASG ++ Auxiliar de Estacionamento Auxiliar de Estacion…" at bounding box center [629, 148] width 562 height 22
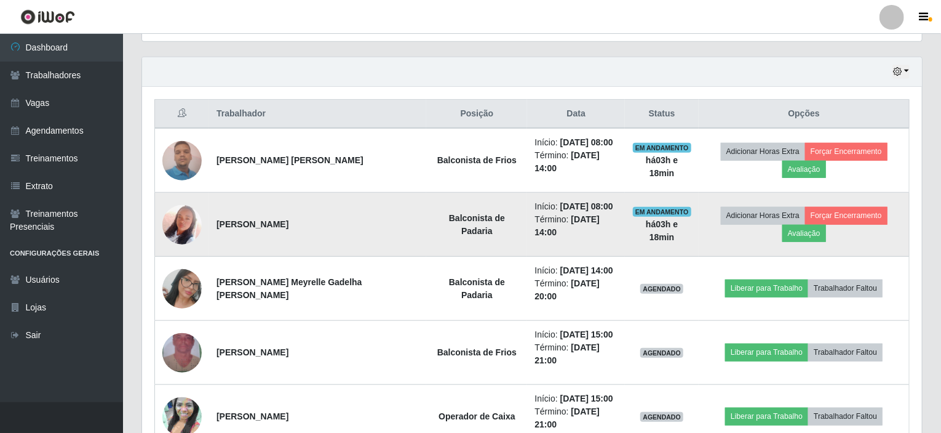
scroll to position [368, 0]
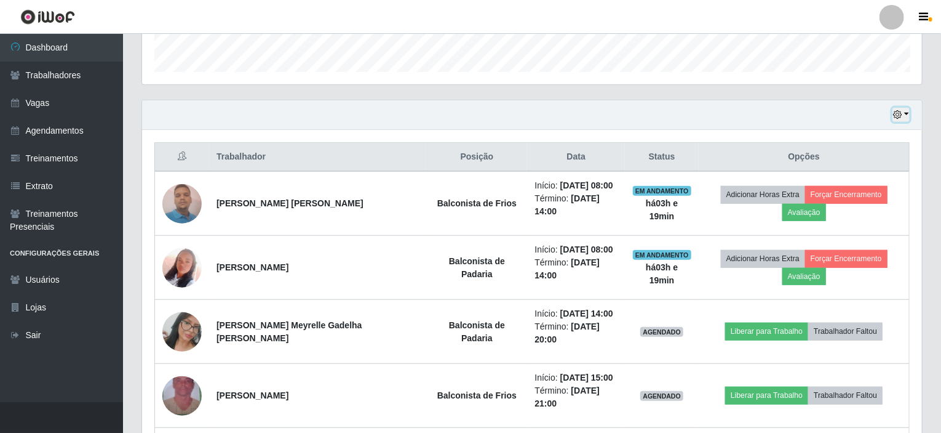
click at [908, 111] on button "button" at bounding box center [901, 115] width 17 height 14
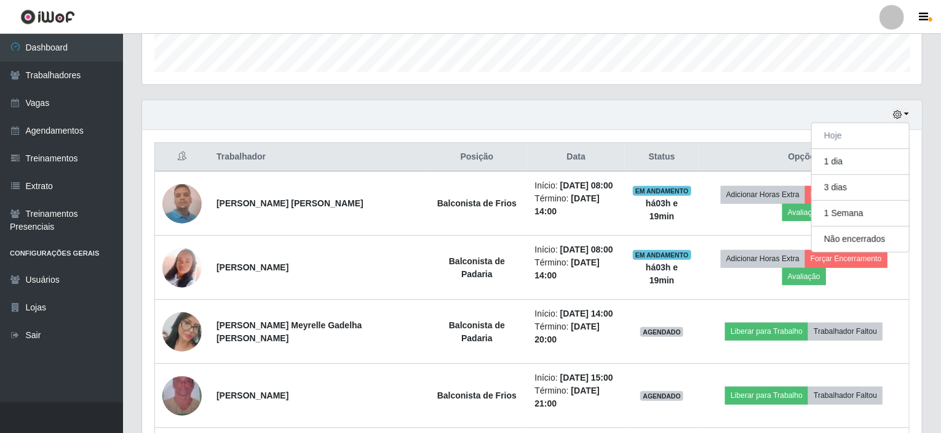
click at [637, 108] on div "Hoje 1 dia 3 dias 1 Semana Não encerrados" at bounding box center [532, 115] width 780 height 30
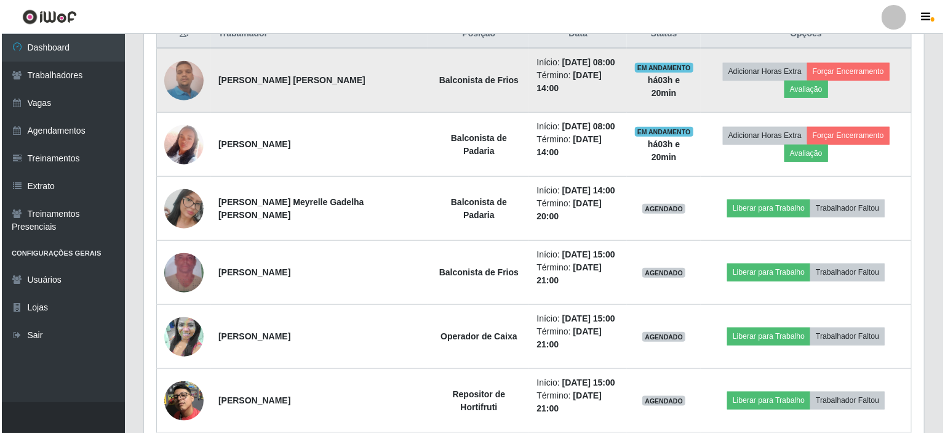
scroll to position [429, 0]
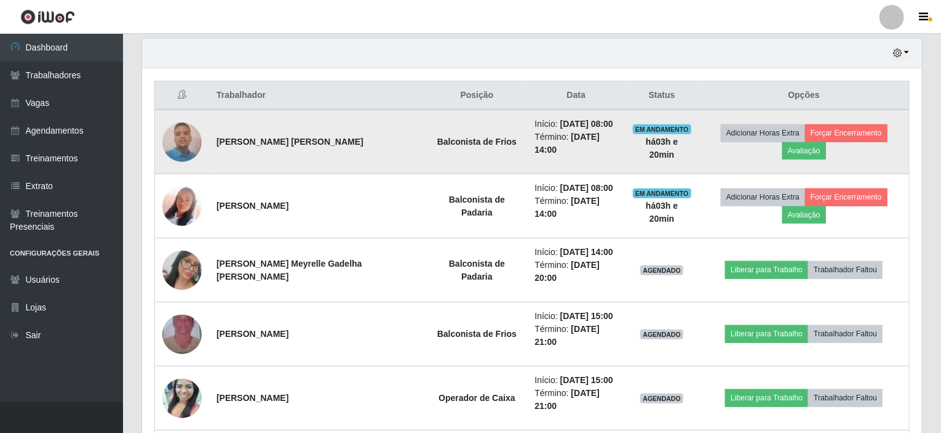
click at [190, 130] on img at bounding box center [181, 142] width 39 height 52
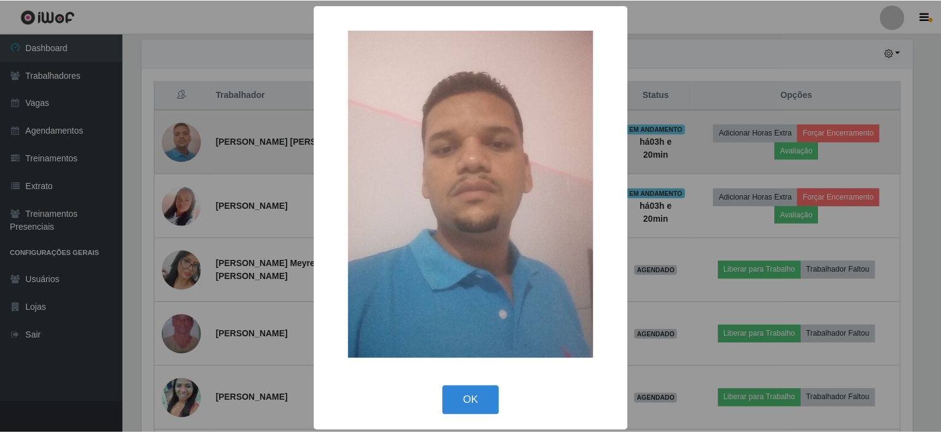
scroll to position [255, 775]
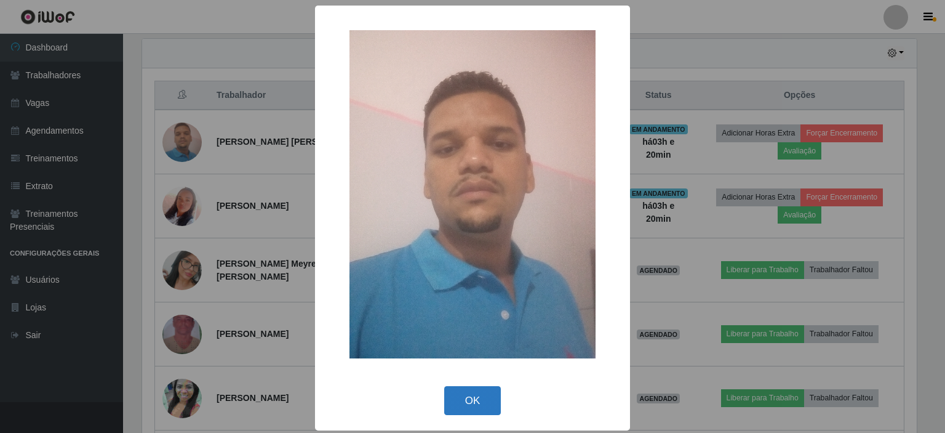
click at [480, 405] on button "OK" at bounding box center [472, 400] width 57 height 29
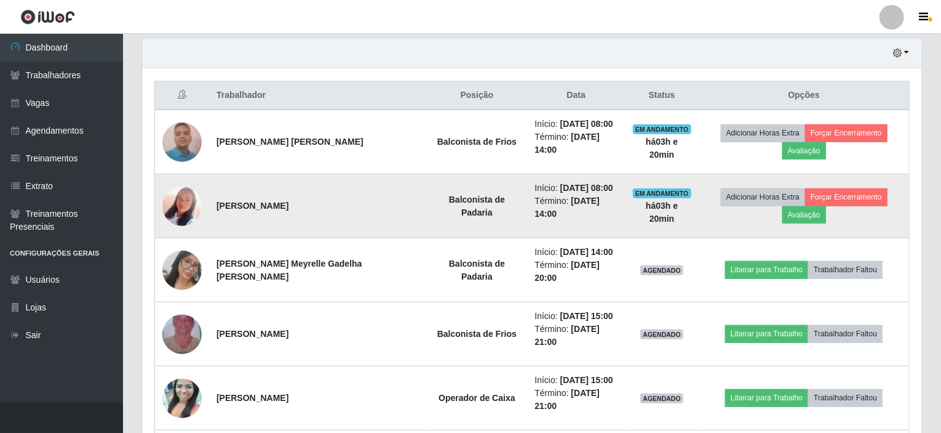
scroll to position [255, 780]
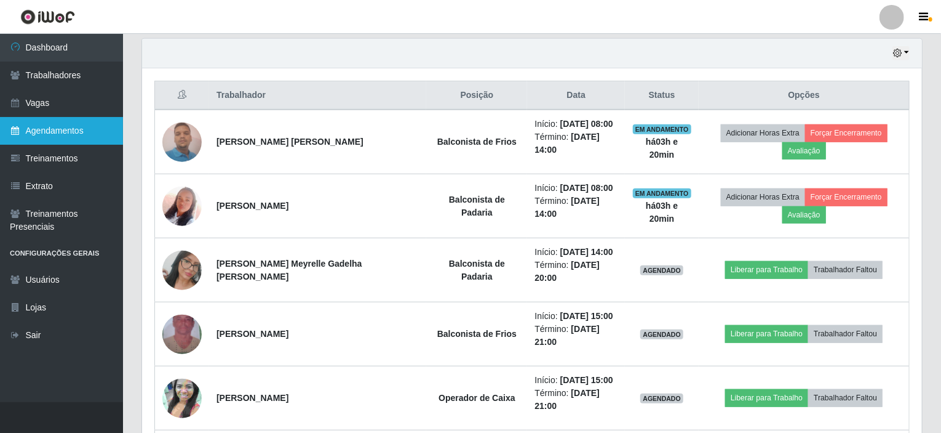
click at [40, 126] on link "Agendamentos" at bounding box center [61, 131] width 123 height 28
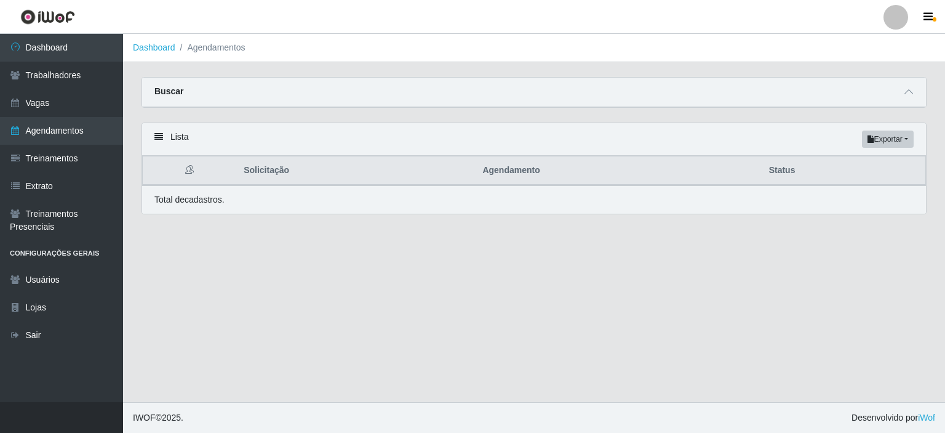
click at [194, 99] on div "Buscar" at bounding box center [534, 93] width 784 height 30
click at [906, 90] on icon at bounding box center [908, 91] width 9 height 9
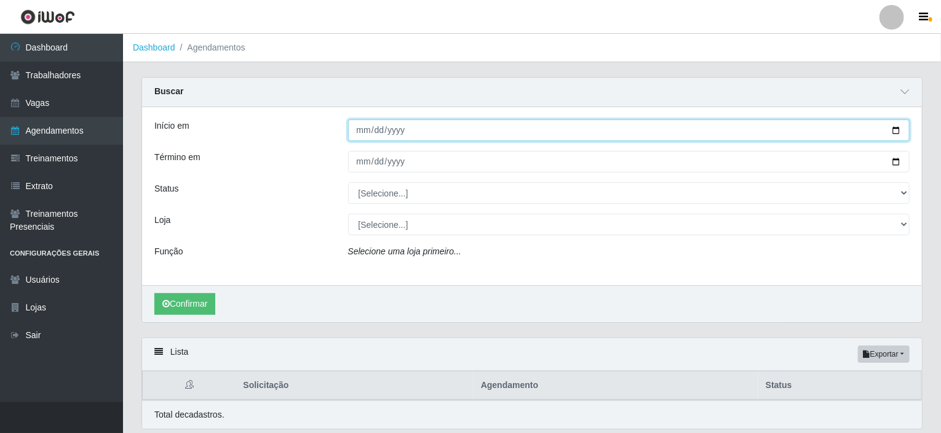
click at [897, 125] on input "Início em" at bounding box center [629, 130] width 562 height 22
type input "2025-08-27"
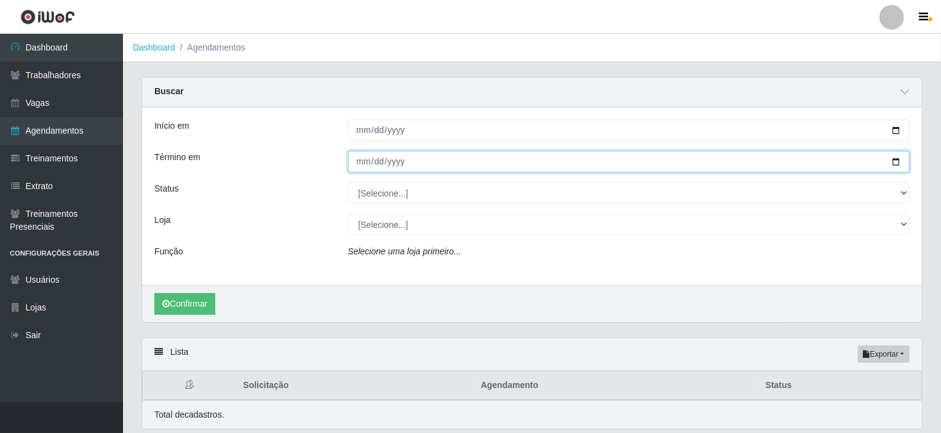
click at [893, 158] on input "Término em" at bounding box center [629, 162] width 562 height 22
type input "2025-08-27"
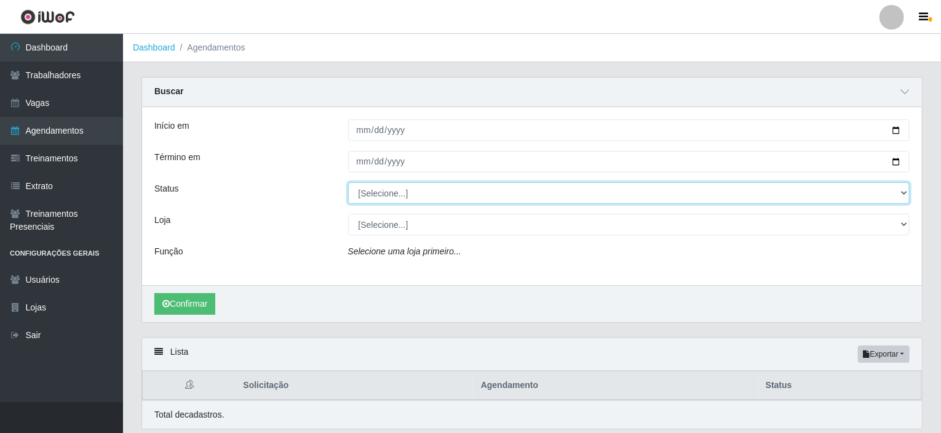
click at [909, 191] on select "[Selecione...] AGENDADO AGUARDANDO LIBERAR EM ANDAMENTO EM REVISÃO FINALIZADO C…" at bounding box center [629, 193] width 562 height 22
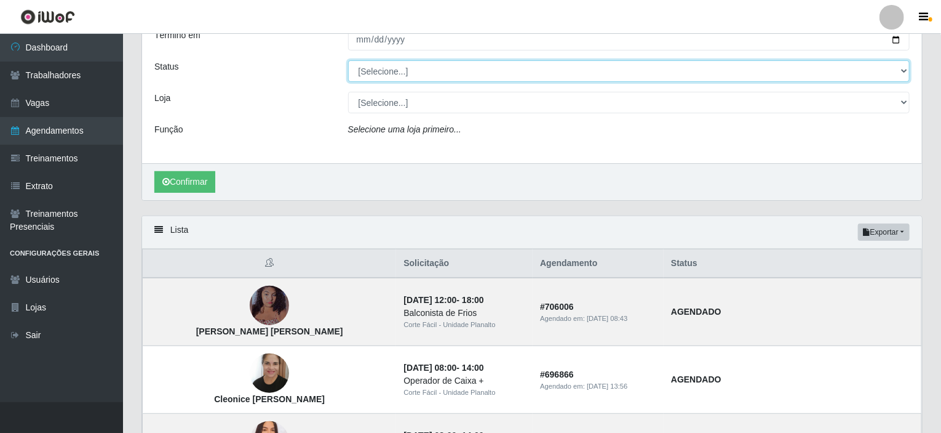
scroll to position [123, 0]
click at [424, 67] on select "[Selecione...] AGENDADO AGUARDANDO LIBERAR EM ANDAMENTO EM REVISÃO FINALIZADO C…" at bounding box center [629, 70] width 562 height 22
select select "AGENDADO"
click at [348, 59] on select "[Selecione...] AGENDADO AGUARDANDO LIBERAR EM ANDAMENTO EM REVISÃO FINALIZADO C…" at bounding box center [629, 70] width 562 height 22
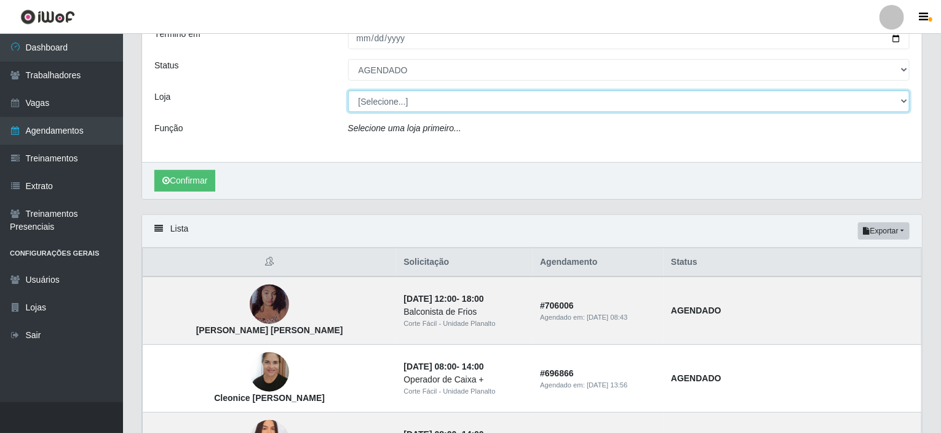
click at [468, 100] on select "[Selecione...] Corte Fácil - Unidade Planalto" at bounding box center [629, 101] width 562 height 22
select select "202"
click at [348, 90] on select "[Selecione...] Corte Fácil - Unidade Planalto" at bounding box center [629, 101] width 562 height 22
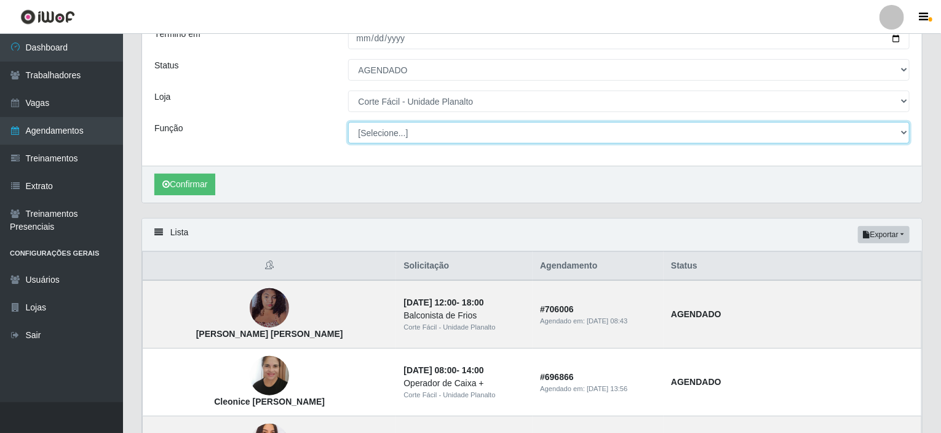
click at [387, 131] on select "[Selecione...] ASG ASG + ASG ++ Auxiliar de Estacionamento Auxiliar de Estacion…" at bounding box center [629, 133] width 562 height 22
select select "107"
click at [348, 122] on select "[Selecione...] ASG ASG + ASG ++ Auxiliar de Estacionamento Auxiliar de Estacion…" at bounding box center [629, 133] width 562 height 22
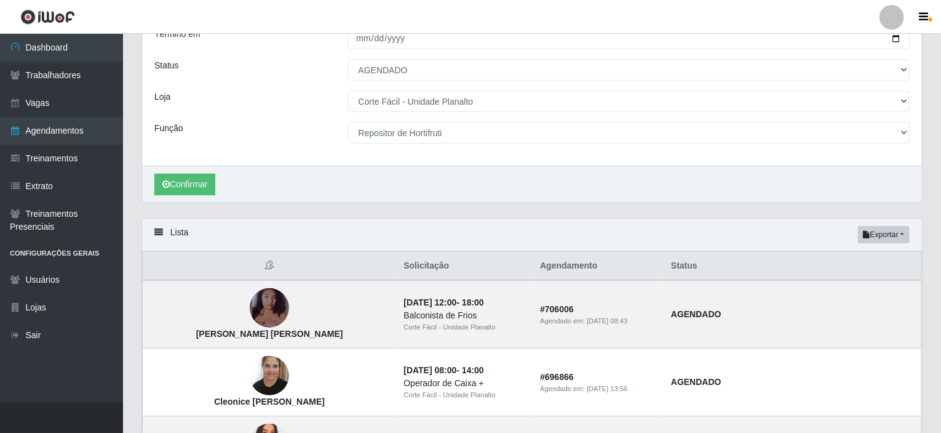
click at [183, 169] on div "Confirmar" at bounding box center [532, 184] width 780 height 37
click at [183, 178] on button "Confirmar" at bounding box center [184, 185] width 61 height 22
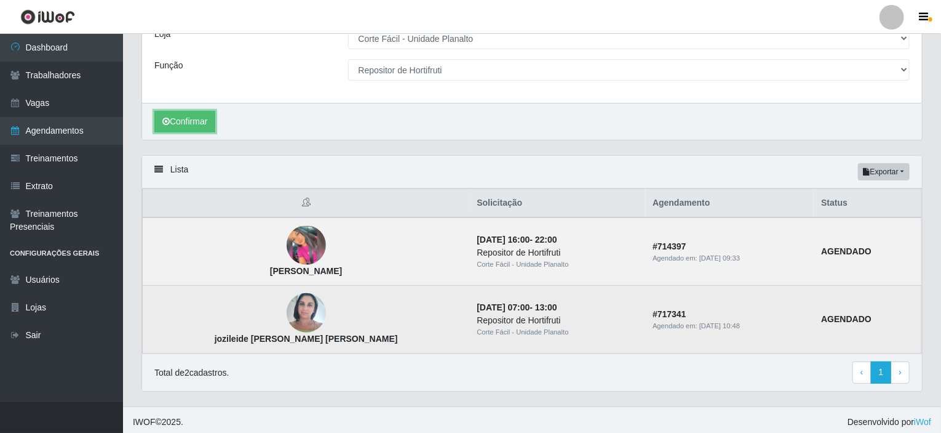
scroll to position [188, 0]
click at [287, 304] on img at bounding box center [306, 311] width 39 height 52
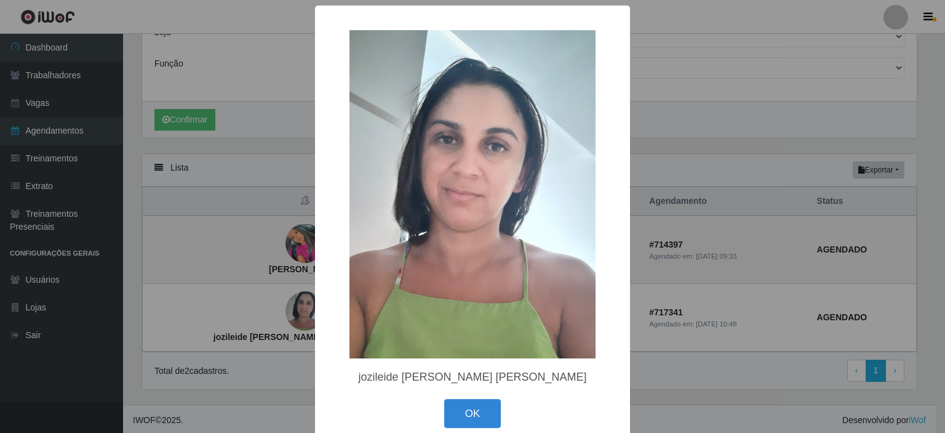
click at [471, 138] on img at bounding box center [472, 194] width 246 height 328
click at [773, 118] on div "× jozileide soares da silva OK Cancel" at bounding box center [472, 216] width 945 height 433
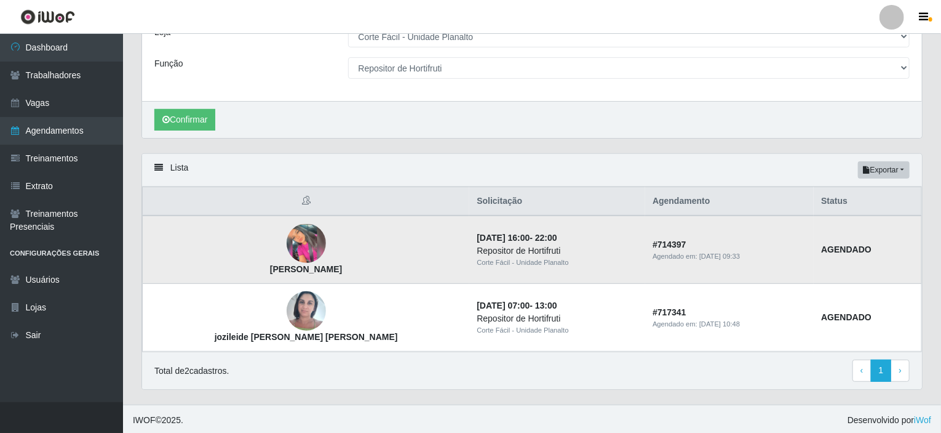
click at [287, 238] on img at bounding box center [306, 243] width 39 height 39
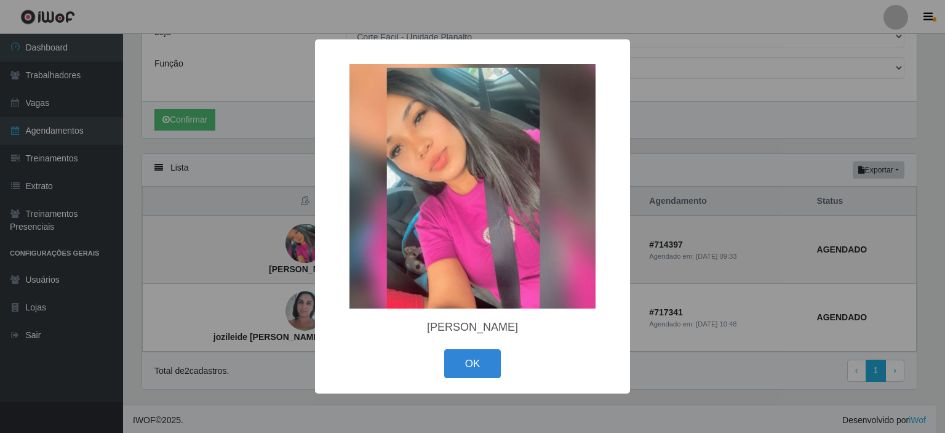
click at [436, 188] on img at bounding box center [472, 186] width 246 height 244
click at [482, 365] on button "OK" at bounding box center [472, 363] width 57 height 29
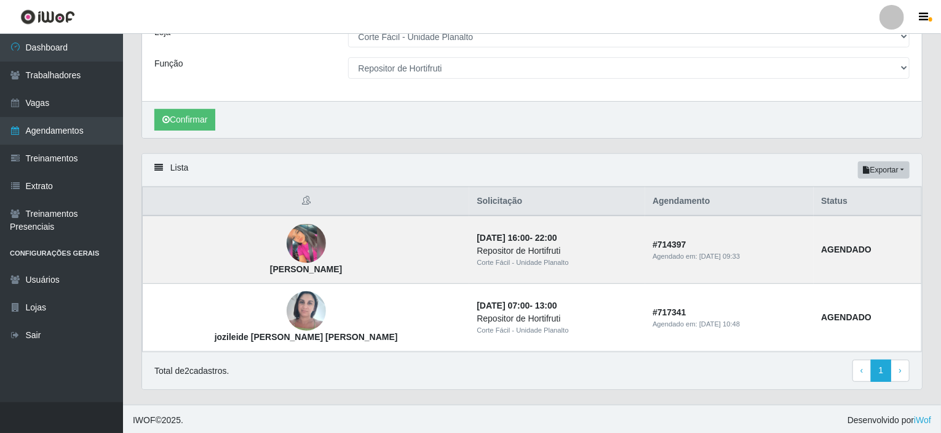
click at [620, 113] on div "Confirmar" at bounding box center [532, 119] width 780 height 37
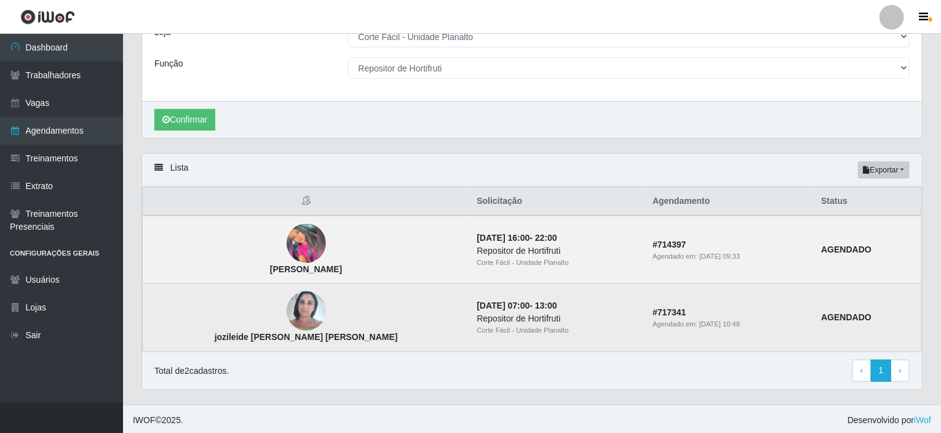
click at [849, 315] on strong "AGENDADO" at bounding box center [846, 317] width 50 height 10
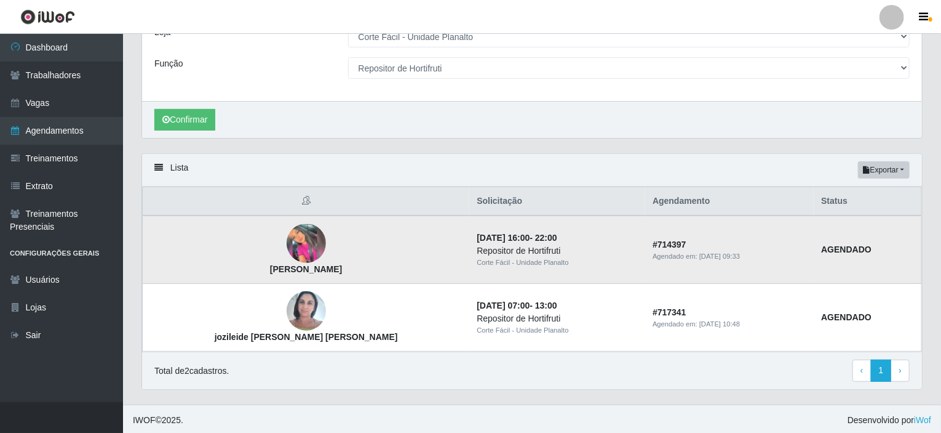
click at [840, 244] on strong "AGENDADO" at bounding box center [846, 249] width 50 height 10
click at [903, 164] on button "Exportar" at bounding box center [884, 169] width 52 height 17
click at [832, 218] on button "Excel" at bounding box center [861, 218] width 97 height 25
click at [477, 263] on div "Corte Fácil - Unidade Planalto" at bounding box center [557, 262] width 161 height 10
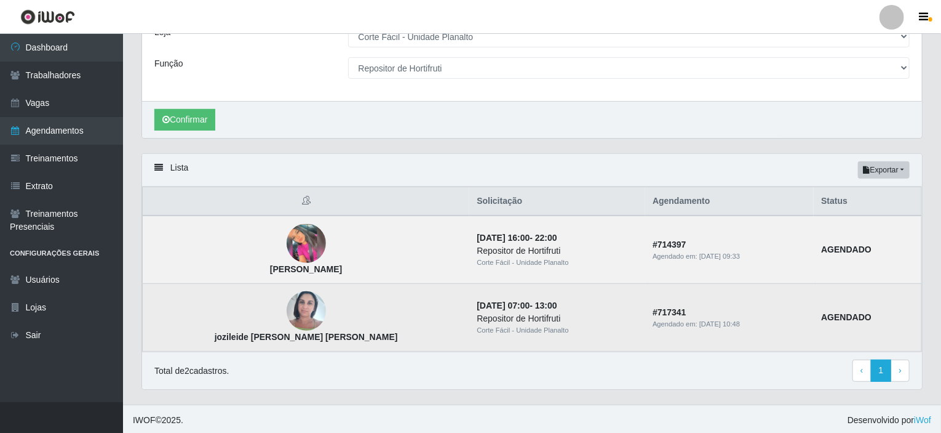
click at [691, 319] on div "Agendado em: 26/08/2025, 10:48" at bounding box center [730, 324] width 154 height 10
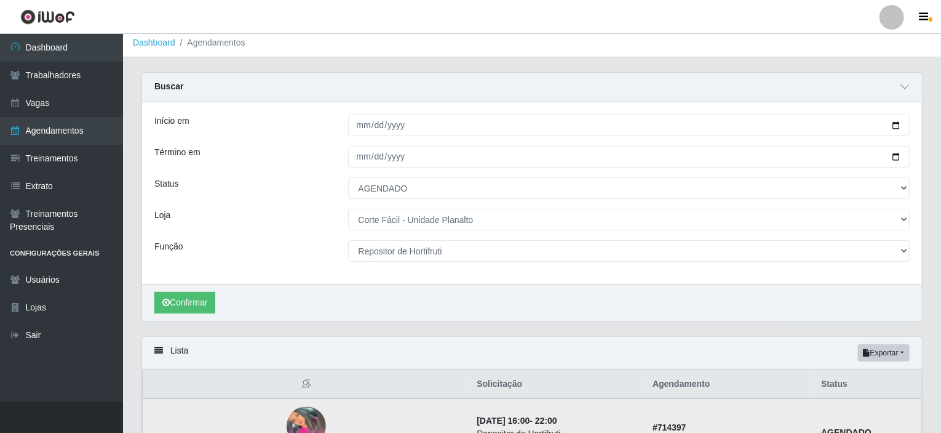
scroll to position [0, 0]
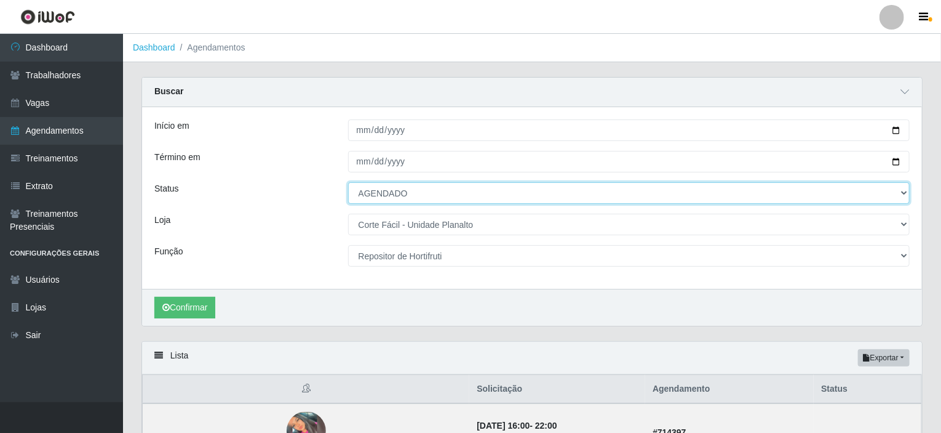
click at [901, 187] on select "[Selecione...] AGENDADO AGUARDANDO LIBERAR EM ANDAMENTO EM REVISÃO FINALIZADO C…" at bounding box center [629, 193] width 562 height 22
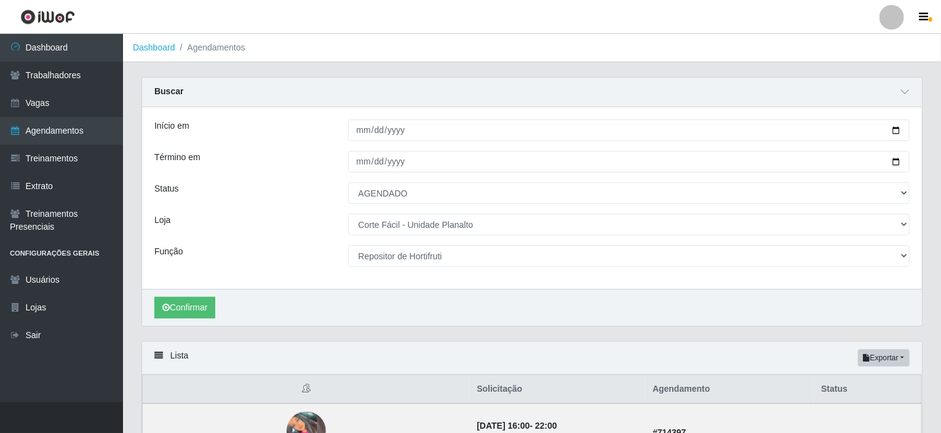
click at [278, 207] on div "Início em 2025-08-27 Término em 2025-08-27 Status [Selecione...] AGENDADO AGUAR…" at bounding box center [532, 198] width 780 height 182
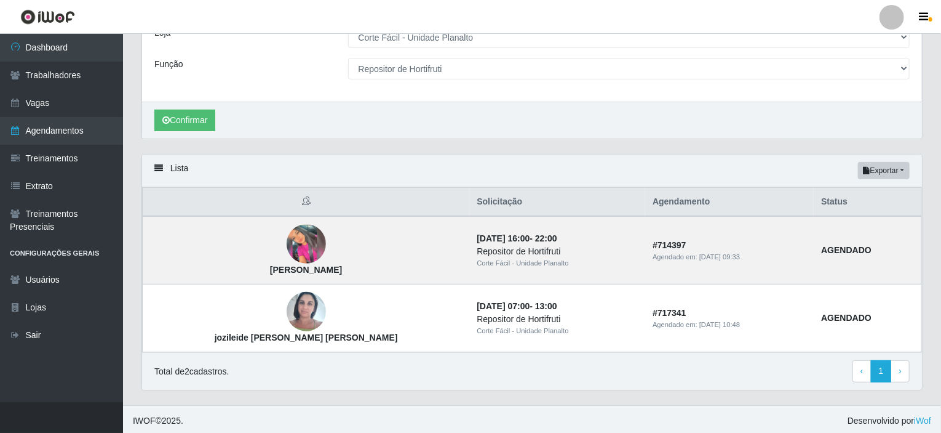
scroll to position [188, 0]
click at [852, 250] on strong "AGENDADO" at bounding box center [846, 249] width 50 height 10
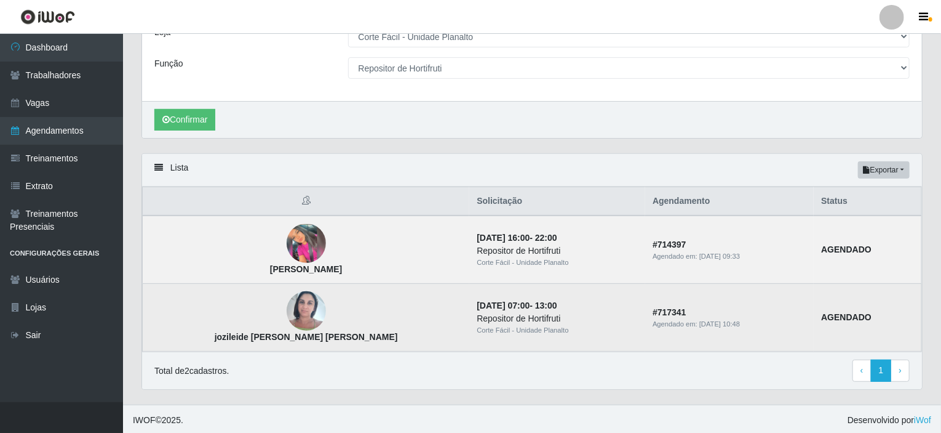
click at [287, 314] on img at bounding box center [306, 311] width 39 height 52
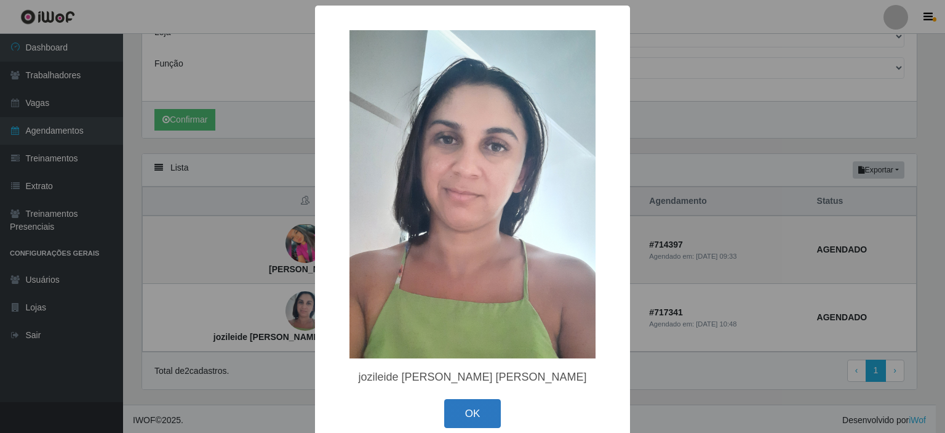
click at [460, 417] on button "OK" at bounding box center [472, 413] width 57 height 29
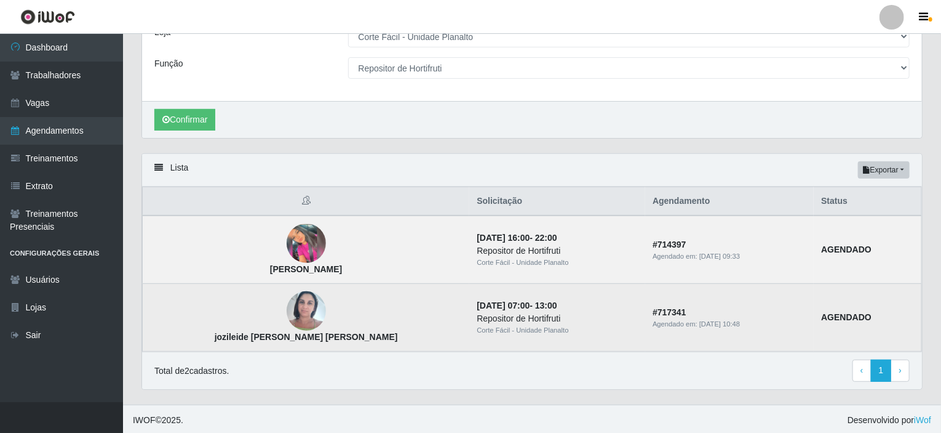
click at [477, 329] on div "Corte Fácil - Unidade Planalto" at bounding box center [557, 330] width 161 height 10
click at [700, 320] on time "26/08/2025, 10:48" at bounding box center [720, 323] width 41 height 7
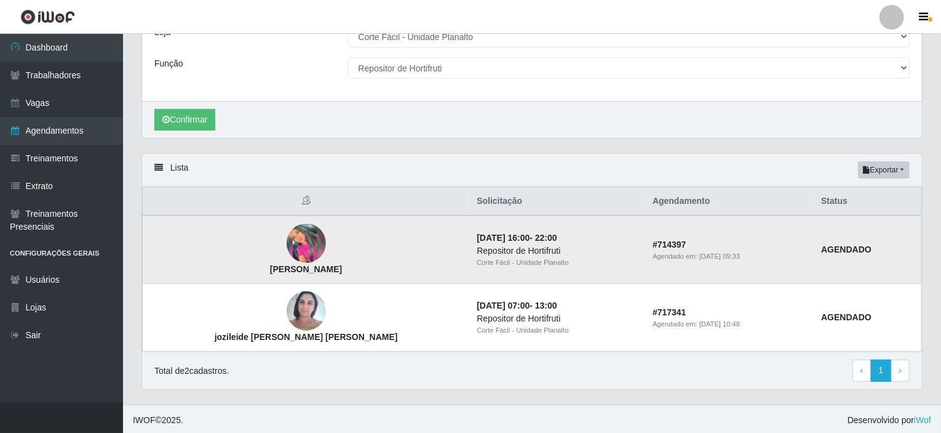
click at [645, 262] on td "# 714397 Agendado em: 23/08/2025, 09:33" at bounding box center [729, 249] width 169 height 68
click at [645, 231] on td "# 714397 Agendado em: 23/08/2025, 09:33" at bounding box center [729, 249] width 169 height 68
click at [700, 254] on time "23/08/2025, 09:33" at bounding box center [720, 255] width 41 height 7
drag, startPoint x: 685, startPoint y: 252, endPoint x: 529, endPoint y: 272, distance: 157.6
click at [529, 272] on tr "Luana da silva 27/08/2025, 16:00 - 22:00 Repositor de Hortifruti Corte Fácil - …" at bounding box center [533, 249] width 780 height 68
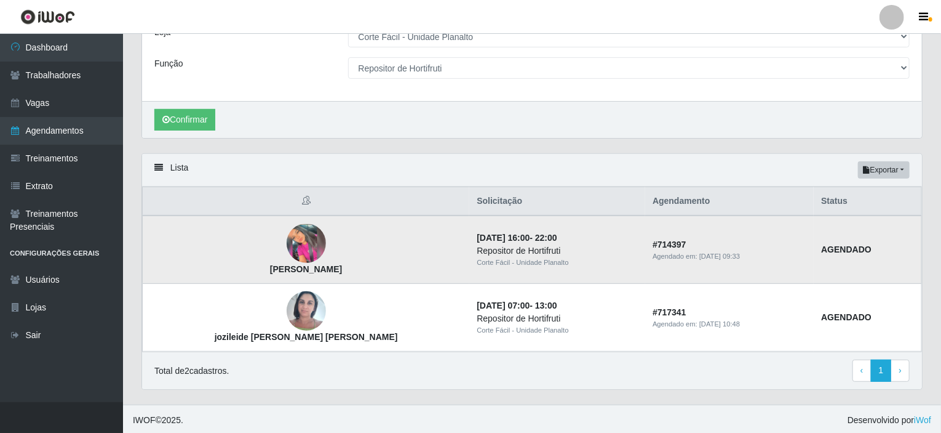
click at [536, 234] on td "27/08/2025, 16:00 - 22:00 Repositor de Hortifruti Corte Fácil - Unidade Planalto" at bounding box center [557, 249] width 176 height 68
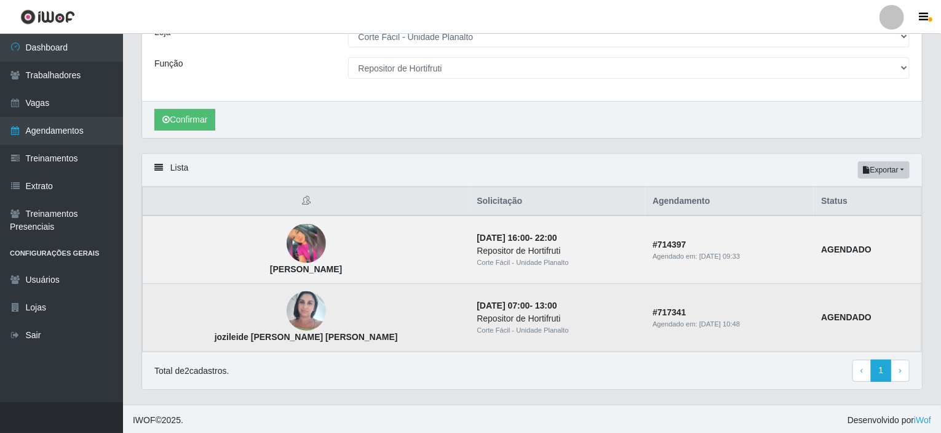
click at [700, 324] on time "26/08/2025, 10:48" at bounding box center [720, 323] width 41 height 7
drag, startPoint x: 690, startPoint y: 321, endPoint x: 581, endPoint y: 333, distance: 108.9
click at [645, 333] on td "# 717341 Agendado em: 26/08/2025, 10:48" at bounding box center [729, 318] width 169 height 68
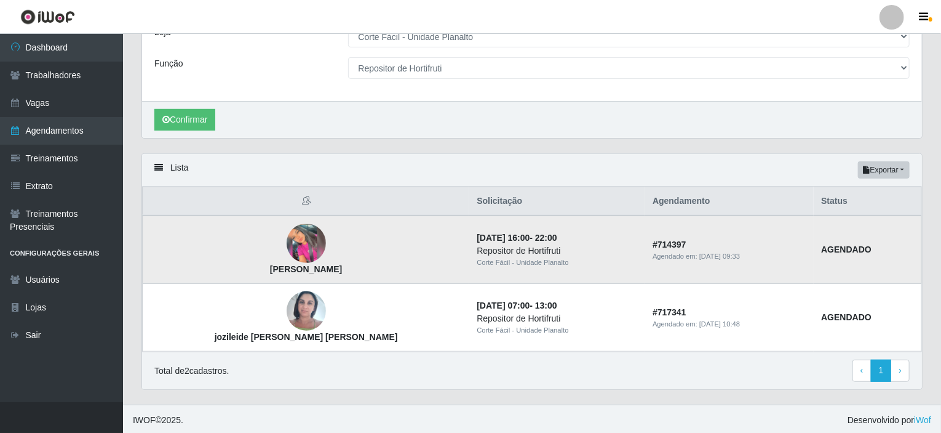
click at [684, 253] on div "Agendado em: 23/08/2025, 09:33" at bounding box center [730, 256] width 154 height 10
click at [502, 251] on div "Repositor de Hortifruti" at bounding box center [557, 250] width 161 height 13
click at [30, 336] on link "Sair" at bounding box center [61, 335] width 123 height 28
